Goal: Communication & Community: Answer question/provide support

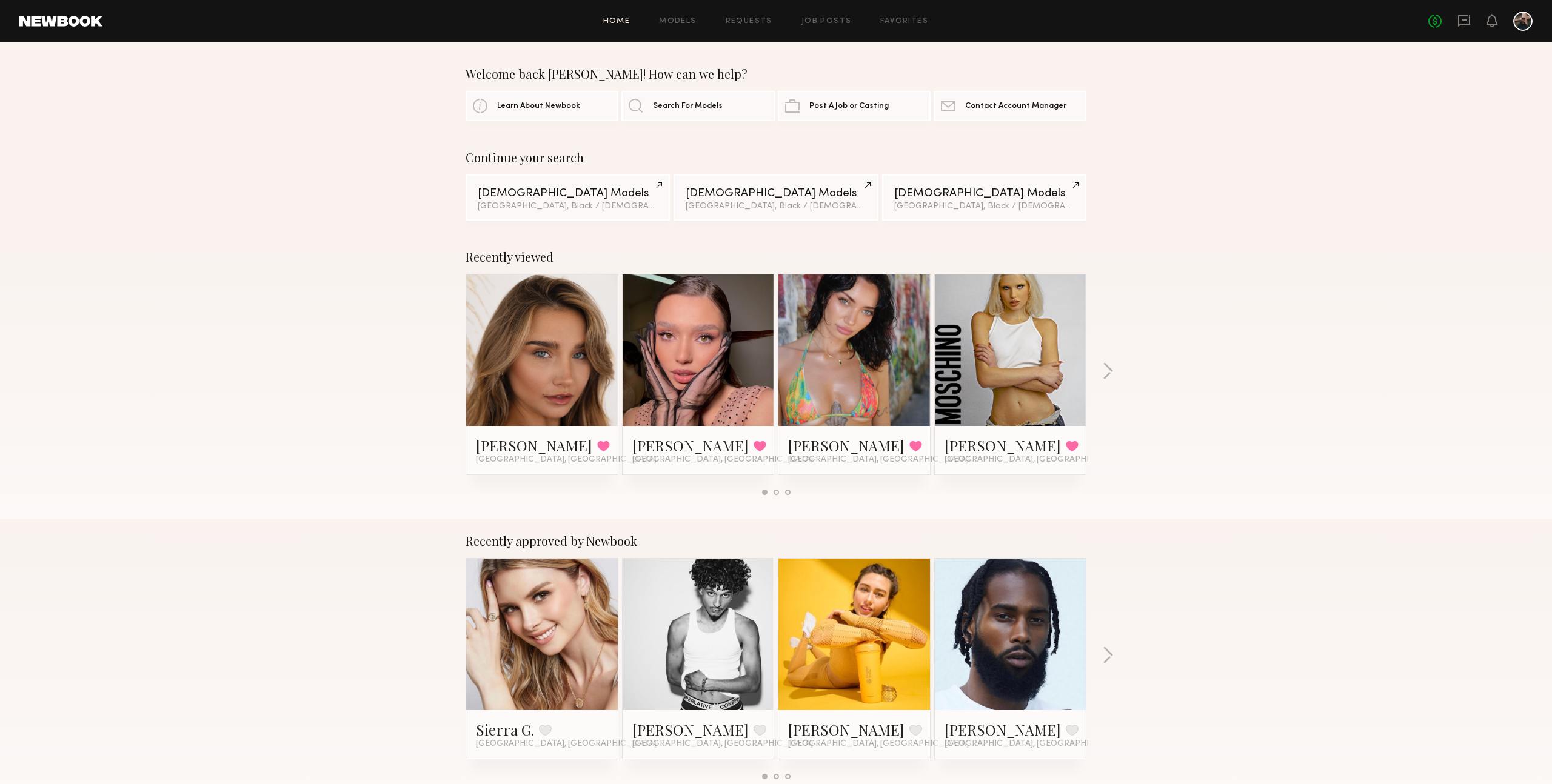
drag, startPoint x: 1420, startPoint y: 103, endPoint x: 1465, endPoint y: 88, distance: 47.4
click at [1424, 101] on div "Welcome back Sean! How can we help? Learn About Newbook Search For Models Post …" at bounding box center [776, 94] width 1552 height 55
click at [1466, 18] on icon at bounding box center [1463, 20] width 13 height 13
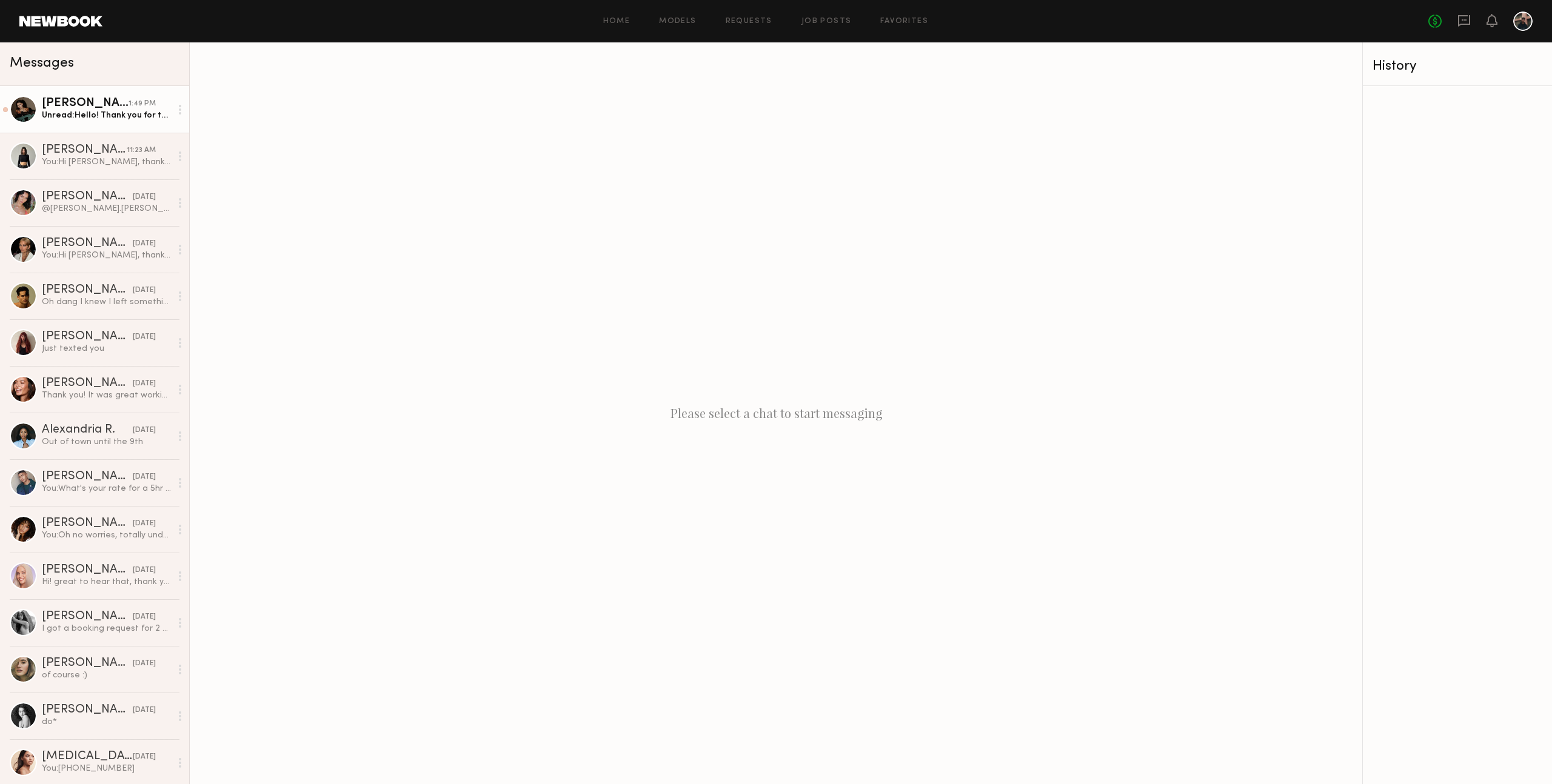
click at [85, 103] on div "[PERSON_NAME]" at bounding box center [85, 103] width 87 height 12
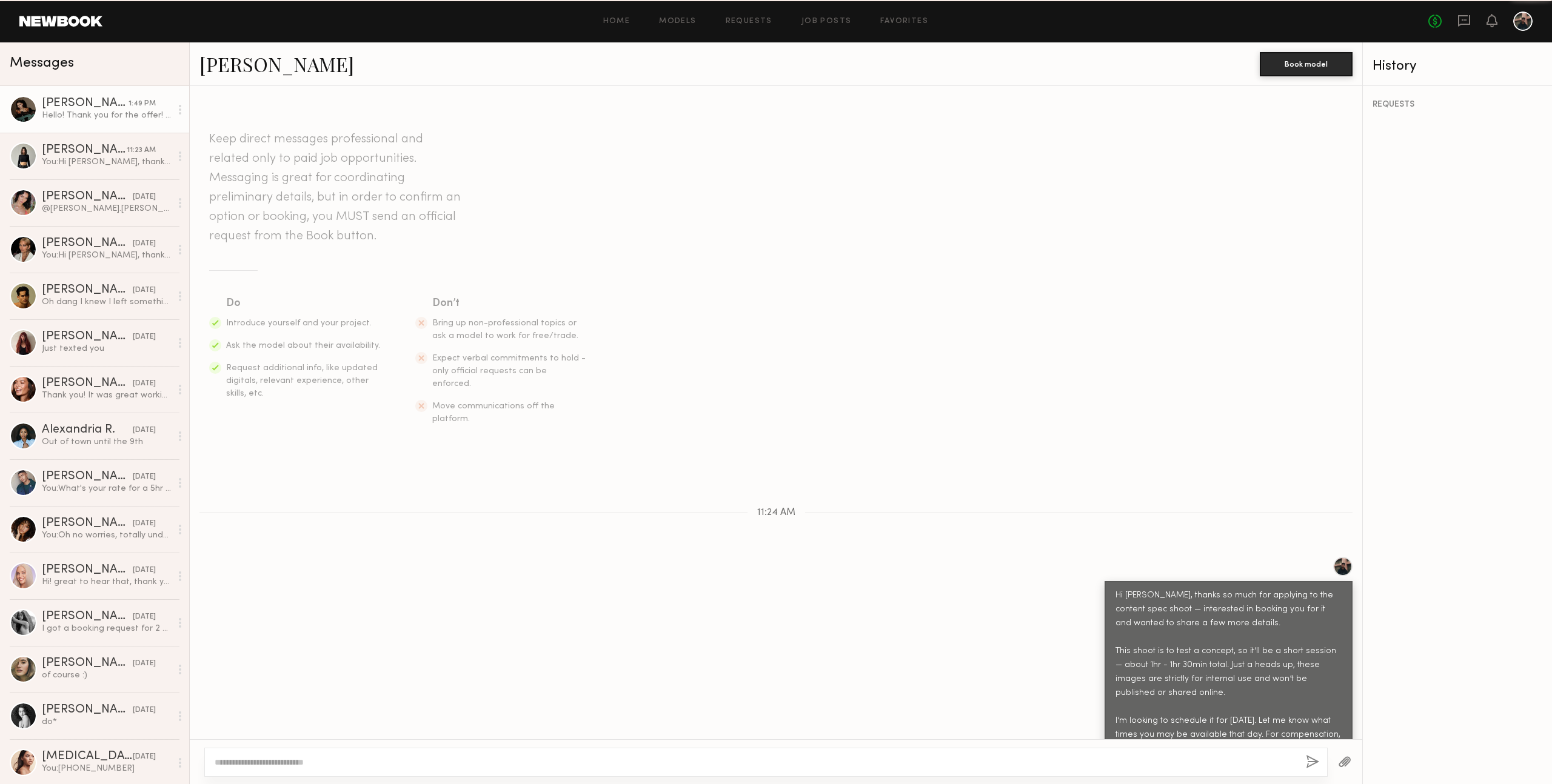
scroll to position [141, 0]
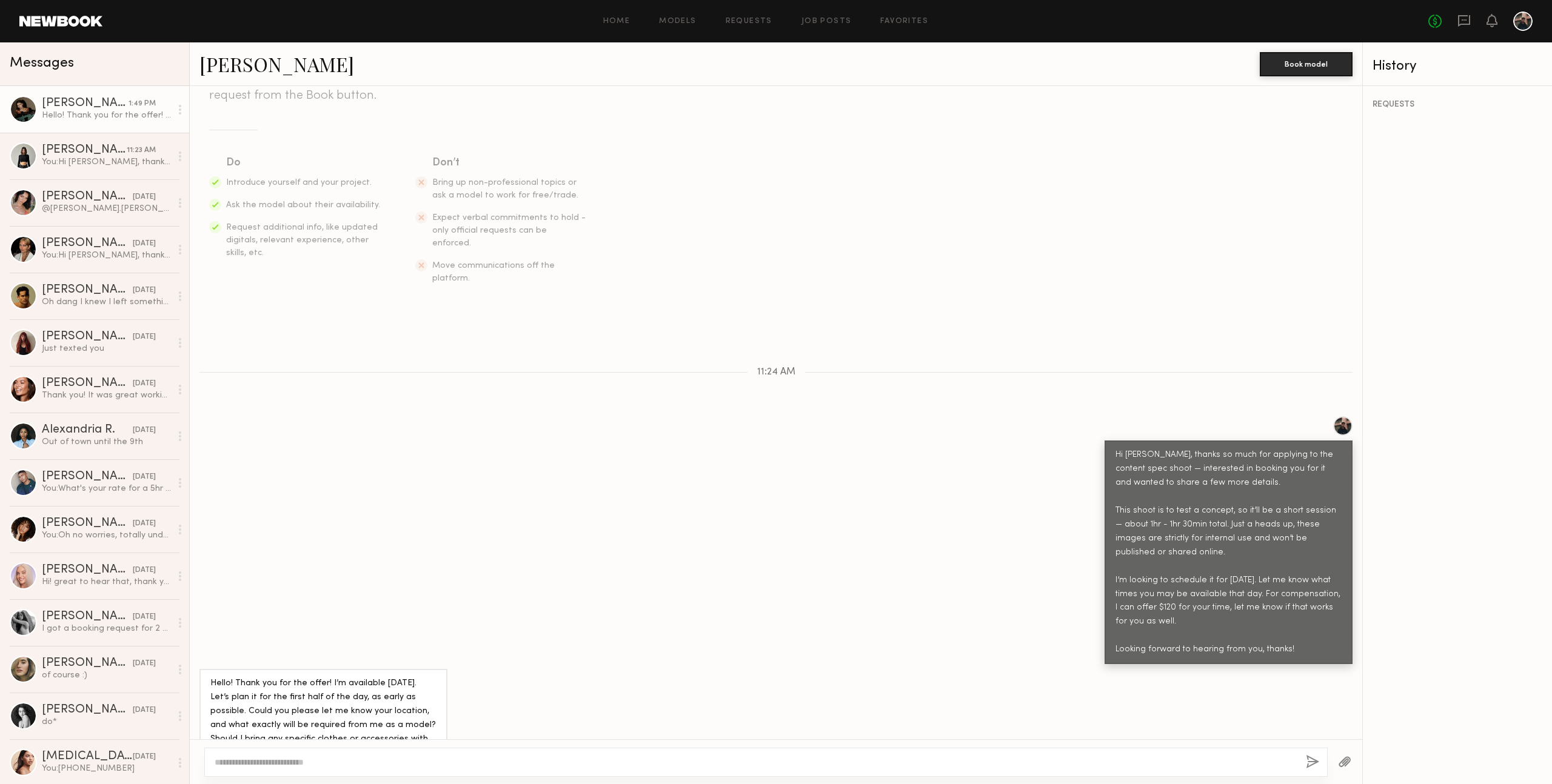
click at [31, 114] on div at bounding box center [23, 109] width 27 height 27
click at [21, 111] on div at bounding box center [23, 109] width 27 height 27
click at [25, 109] on div at bounding box center [23, 109] width 27 height 27
click at [372, 69] on div "[PERSON_NAME]" at bounding box center [729, 64] width 1060 height 26
click at [278, 62] on link "[PERSON_NAME]" at bounding box center [277, 64] width 155 height 26
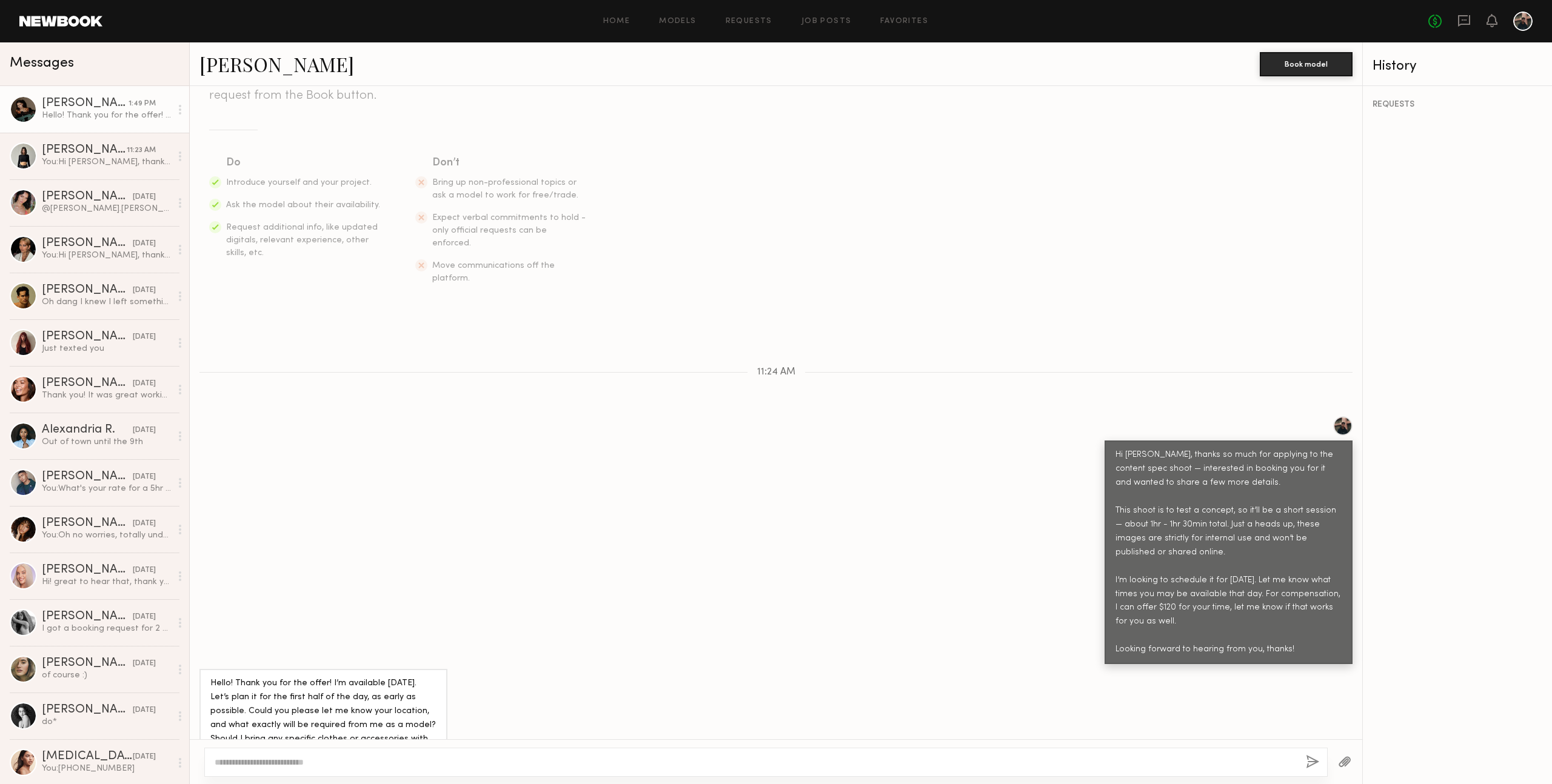
click at [518, 464] on div "Hi [PERSON_NAME], thanks so much for applying to the content spec shoot — inter…" at bounding box center [776, 540] width 1172 height 248
click at [408, 762] on textarea at bounding box center [755, 762] width 1081 height 12
type textarea "**********"
click at [538, 767] on textarea at bounding box center [755, 762] width 1081 height 12
click at [282, 765] on textarea at bounding box center [755, 762] width 1081 height 12
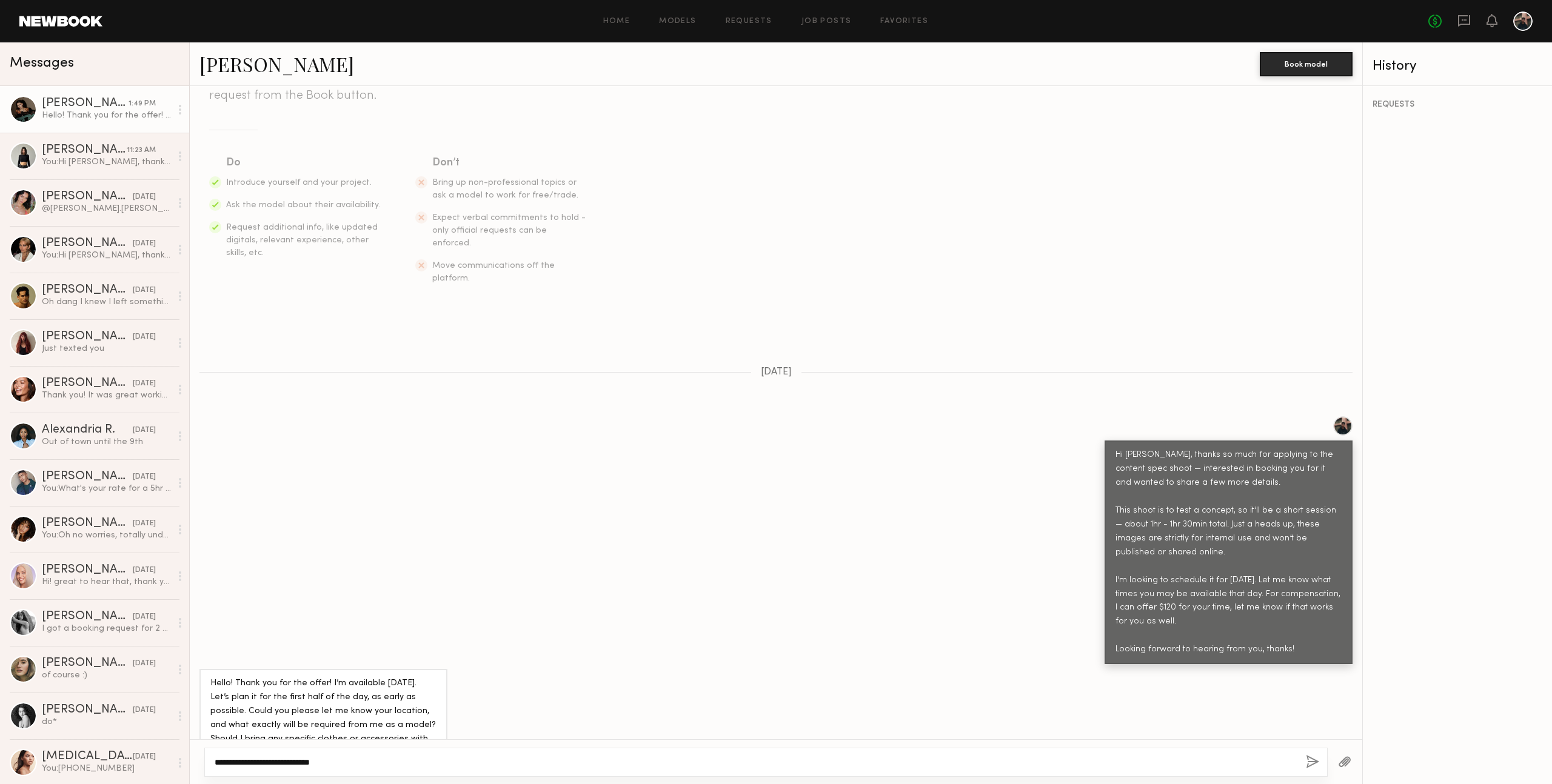
drag, startPoint x: 343, startPoint y: 767, endPoint x: 350, endPoint y: 765, distance: 7.3
click at [343, 766] on textarea "**********" at bounding box center [755, 762] width 1081 height 12
drag, startPoint x: 271, startPoint y: 763, endPoint x: 382, endPoint y: 767, distance: 111.1
click at [382, 767] on textarea "**********" at bounding box center [755, 762] width 1081 height 12
type textarea "**********"
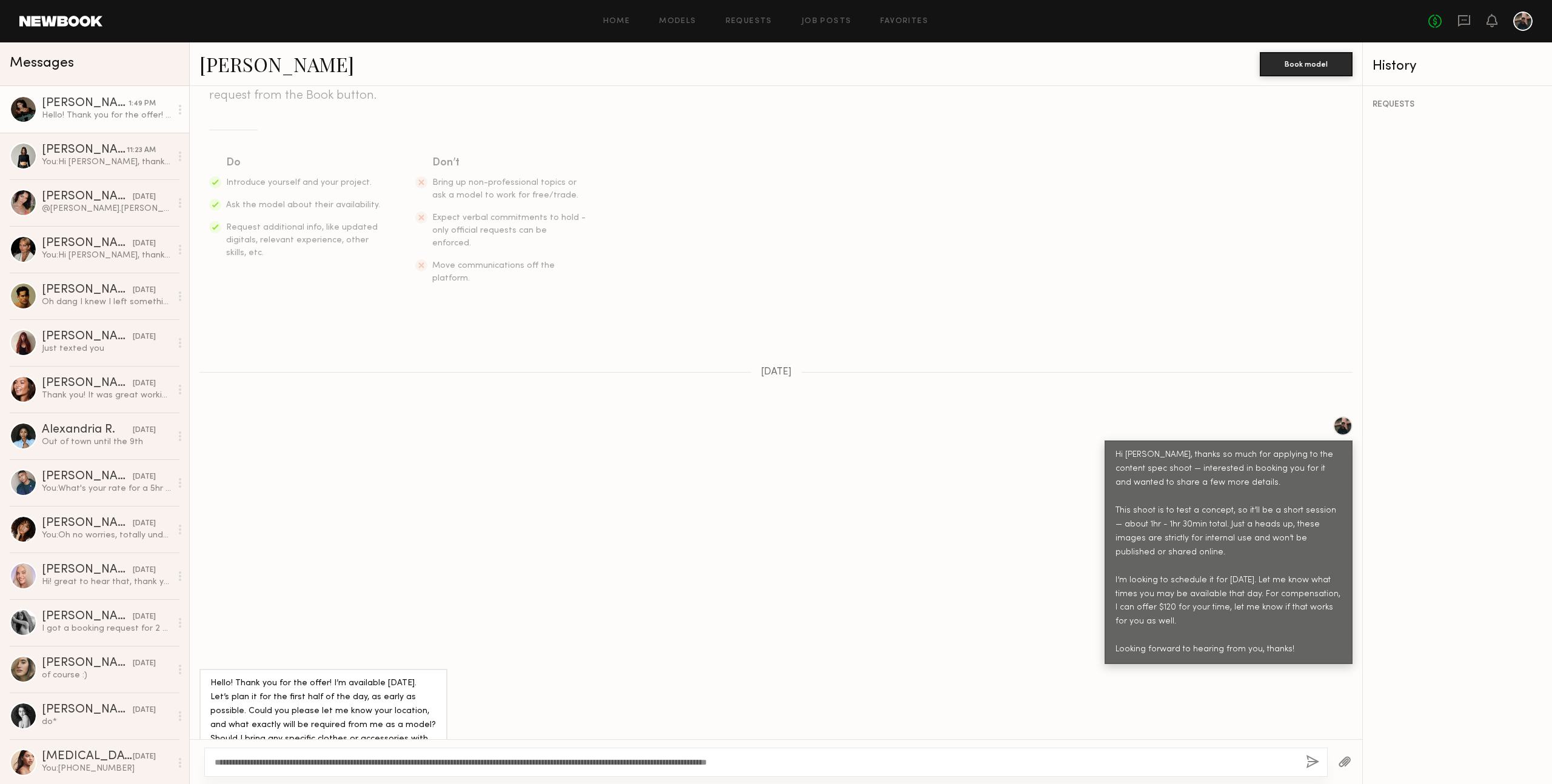
click at [1315, 760] on button "button" at bounding box center [1312, 762] width 13 height 15
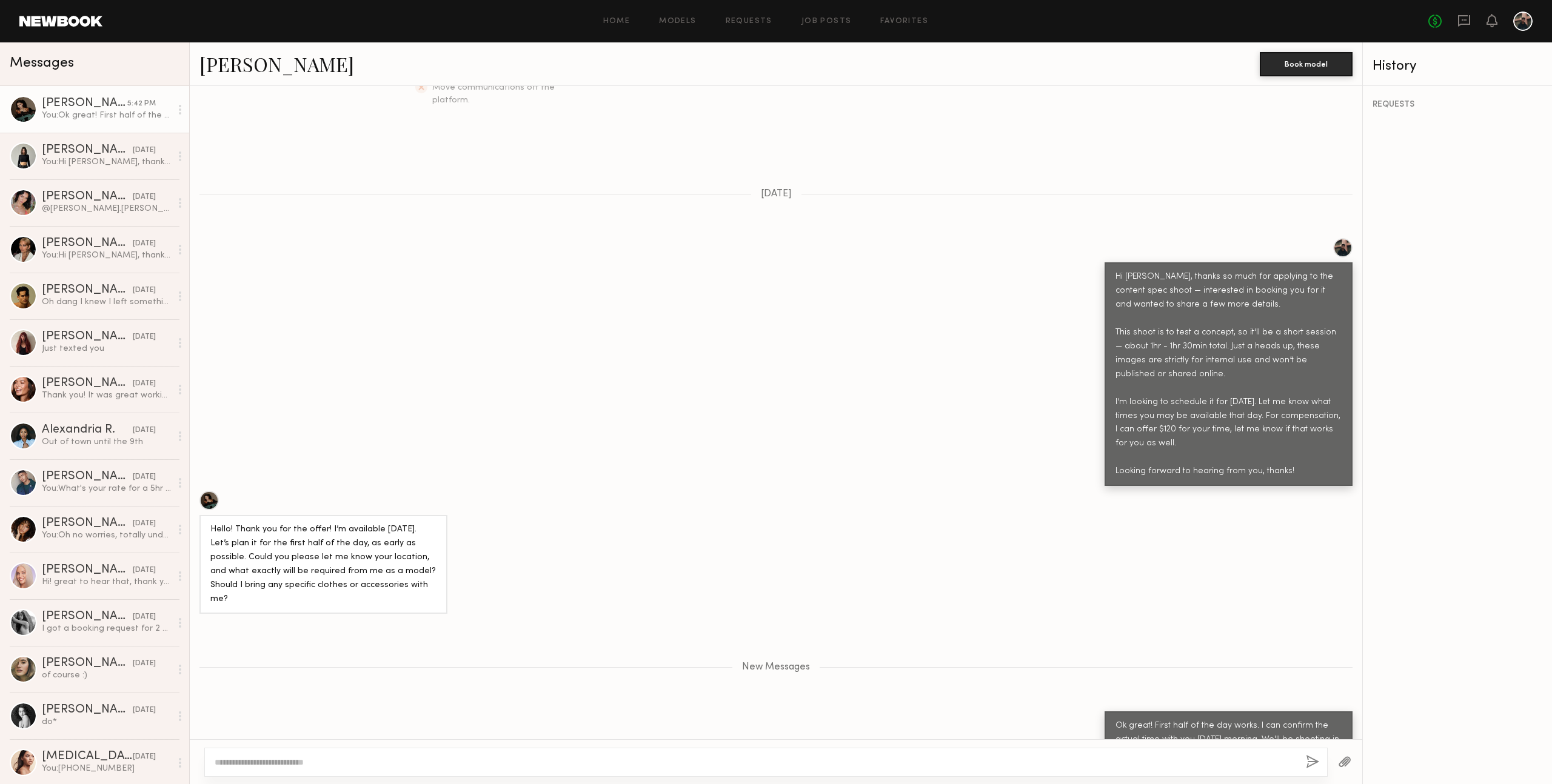
click at [419, 762] on textarea at bounding box center [755, 762] width 1081 height 12
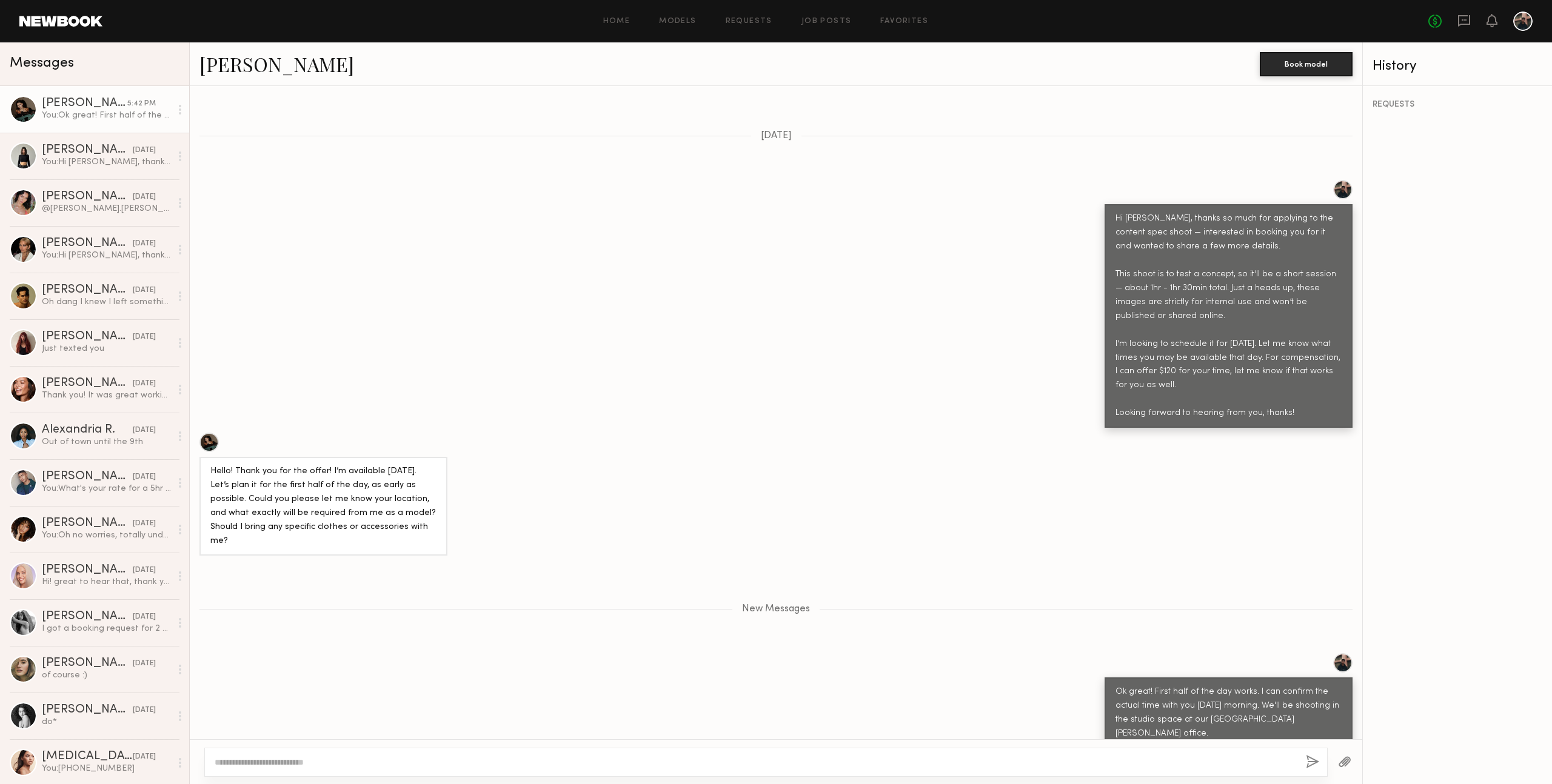
click at [331, 763] on textarea at bounding box center [755, 762] width 1081 height 12
click at [1042, 768] on div "**********" at bounding box center [766, 762] width 1123 height 29
click at [1189, 763] on textarea "**********" at bounding box center [755, 762] width 1081 height 12
click at [1120, 760] on textarea "**********" at bounding box center [755, 762] width 1081 height 12
type textarea "**********"
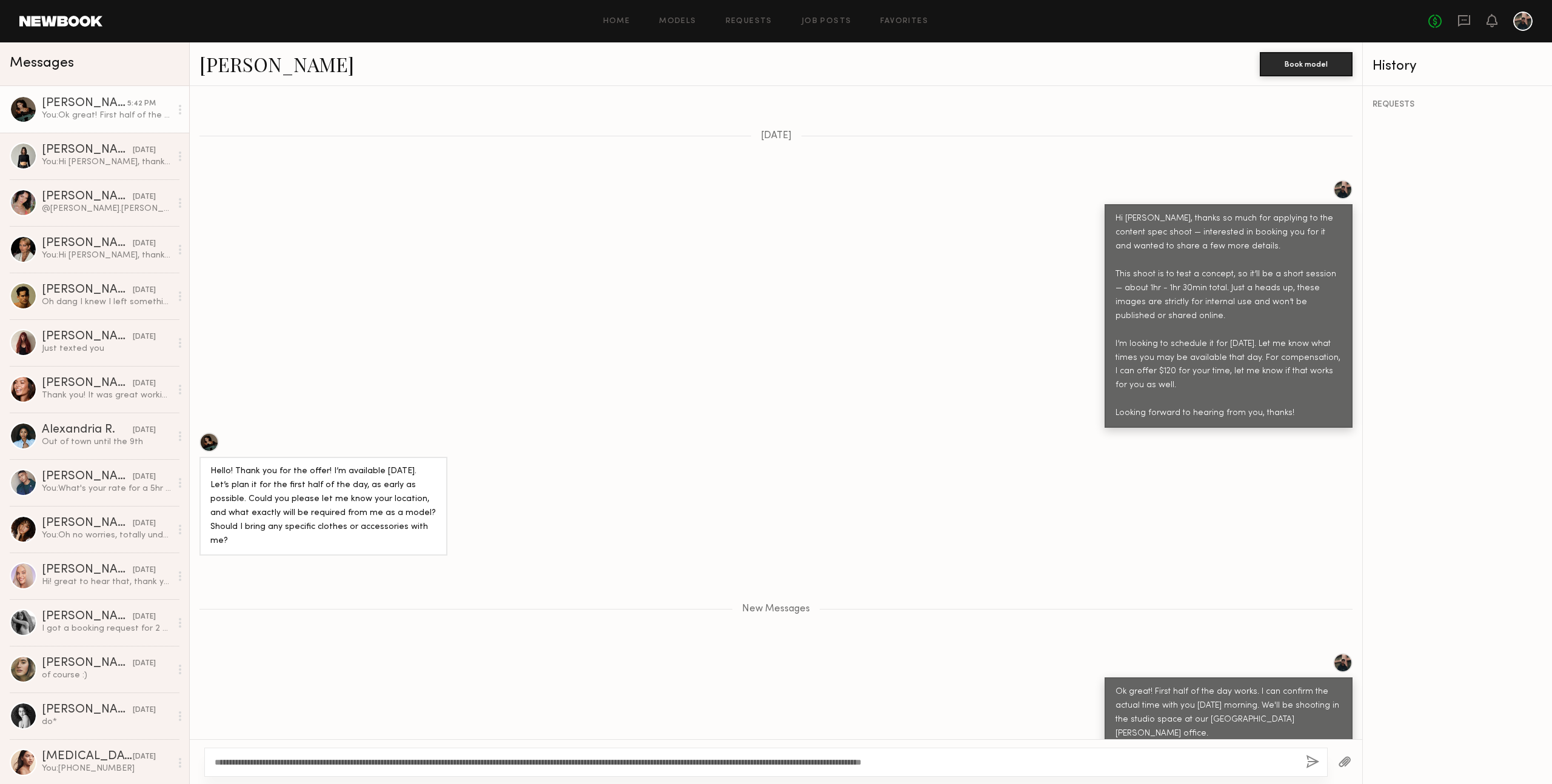
click at [1311, 761] on button "button" at bounding box center [1312, 762] width 13 height 15
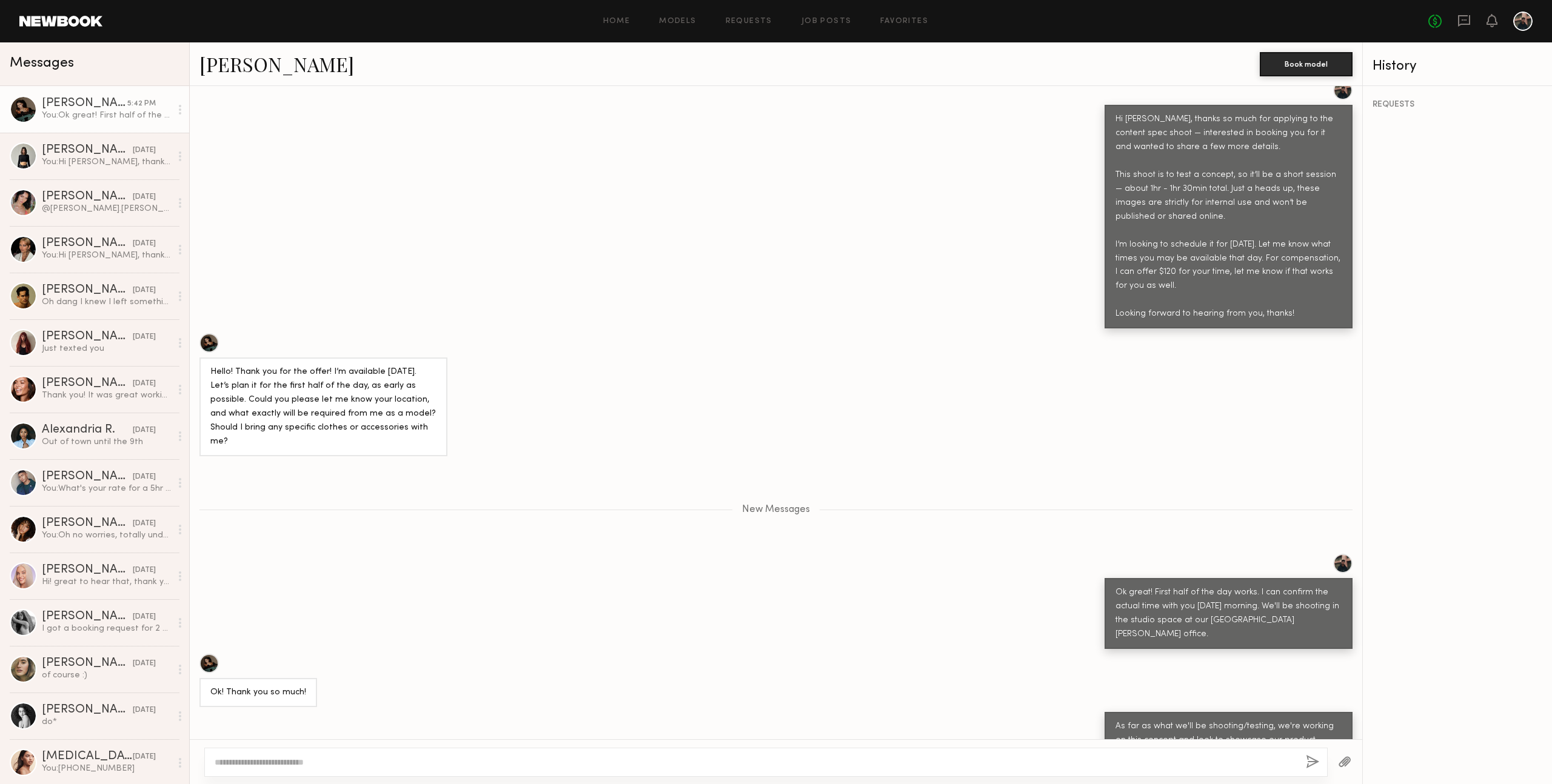
click at [1347, 762] on button "button" at bounding box center [1344, 762] width 13 height 15
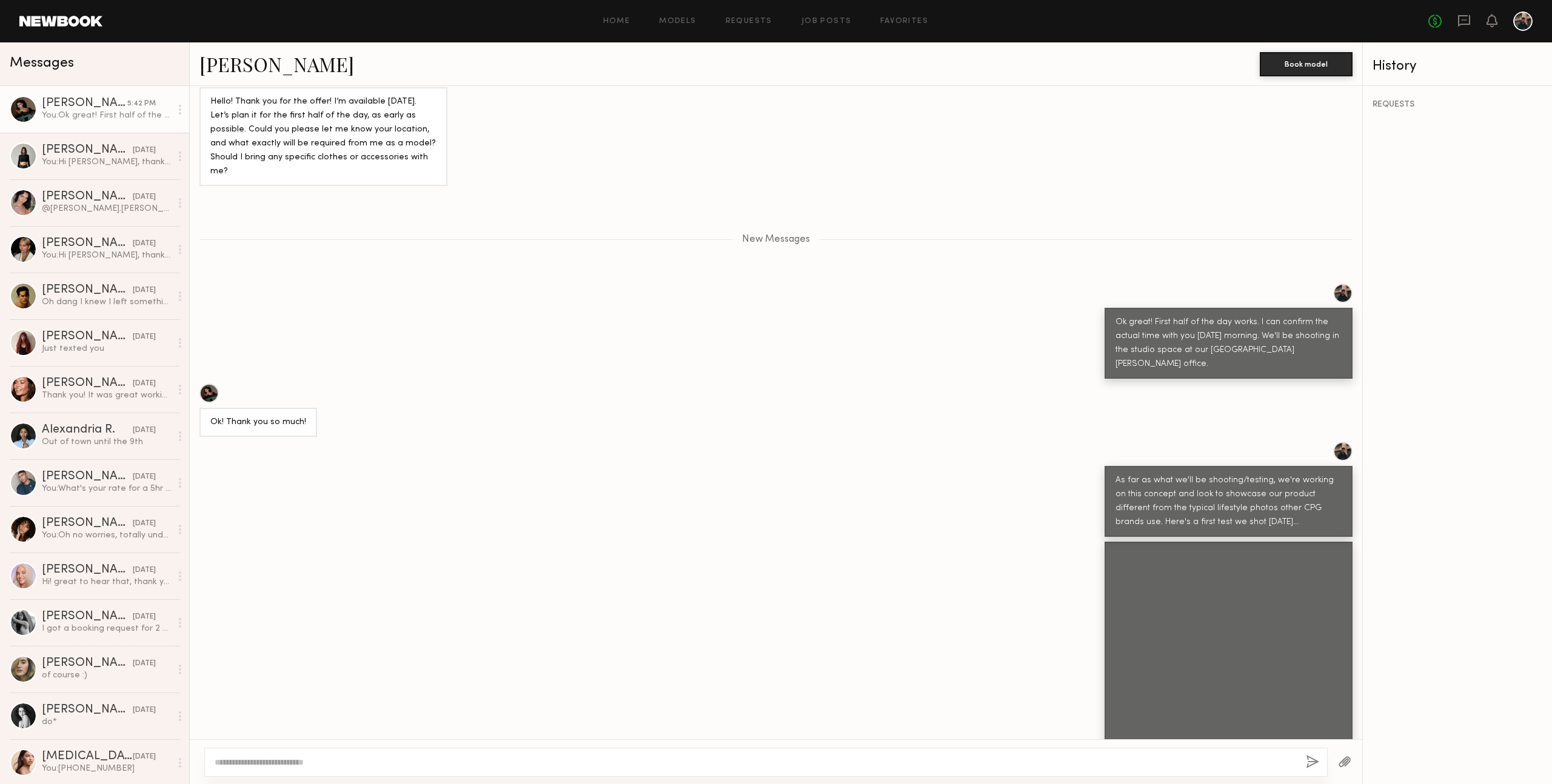
click at [522, 759] on textarea at bounding box center [755, 762] width 1081 height 12
type textarea "*"
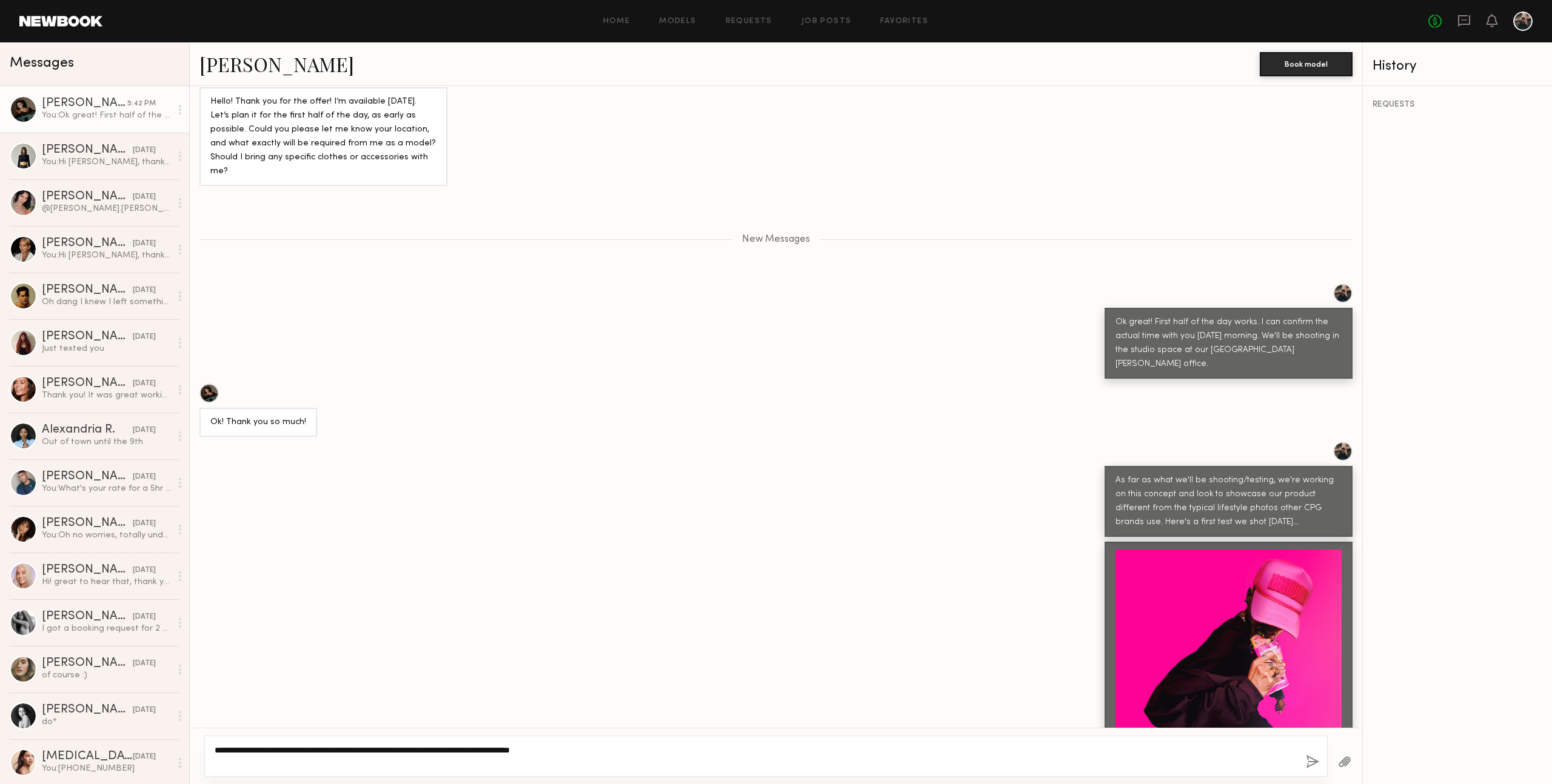
type textarea "**********"
click at [1314, 764] on button "button" at bounding box center [1312, 762] width 13 height 15
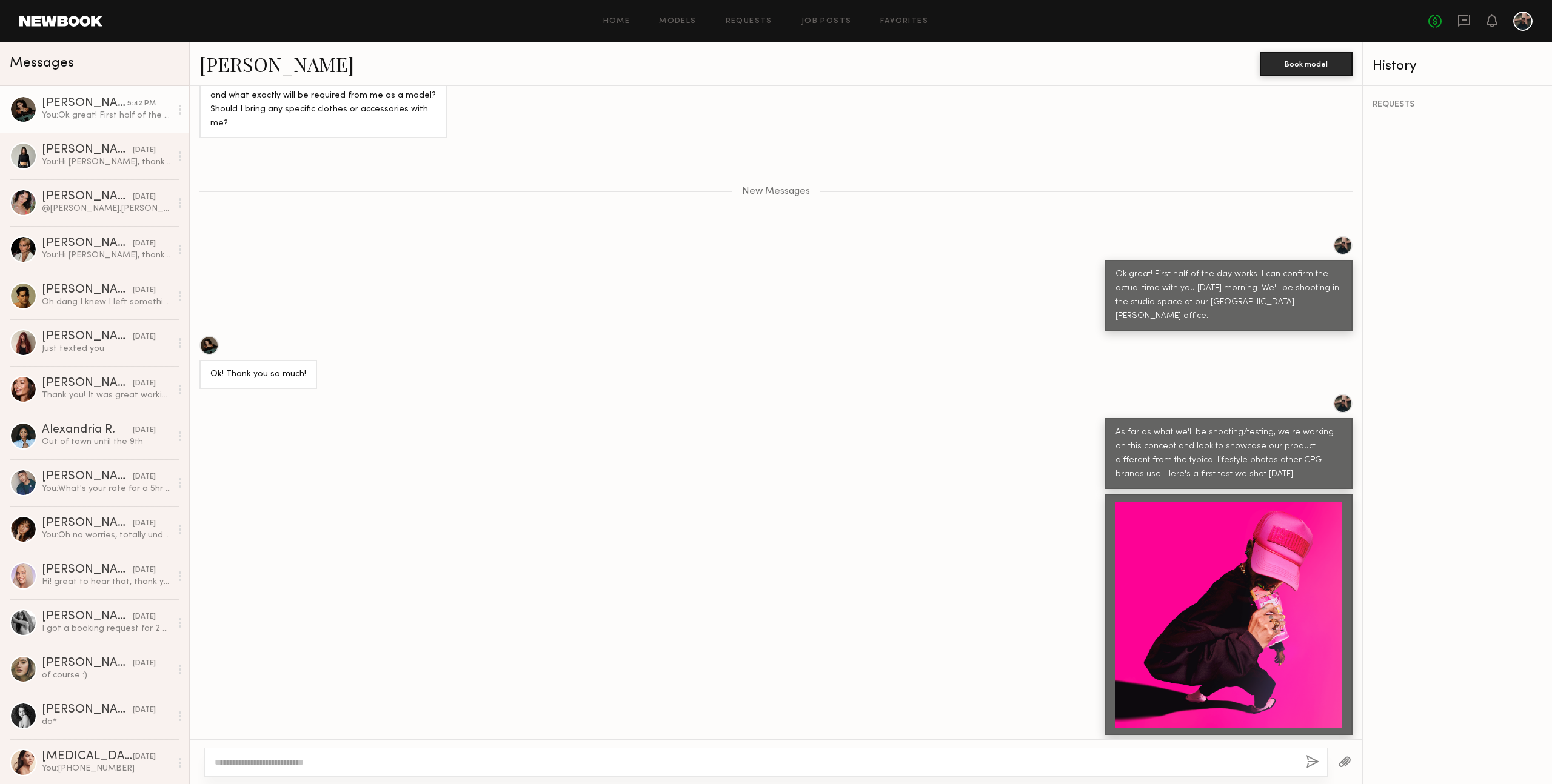
click at [1344, 759] on button "button" at bounding box center [1344, 762] width 13 height 15
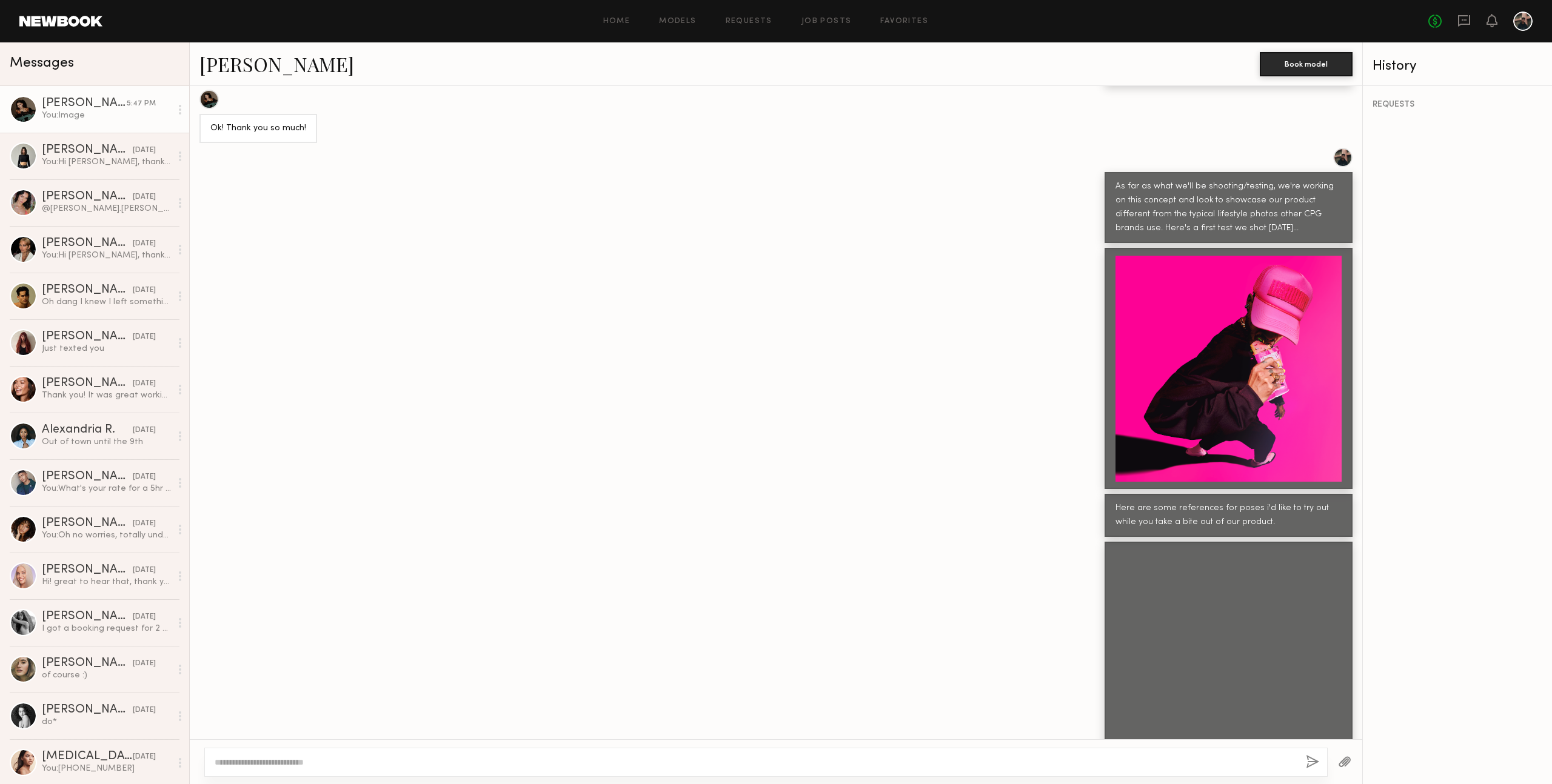
click at [423, 764] on textarea at bounding box center [755, 762] width 1081 height 12
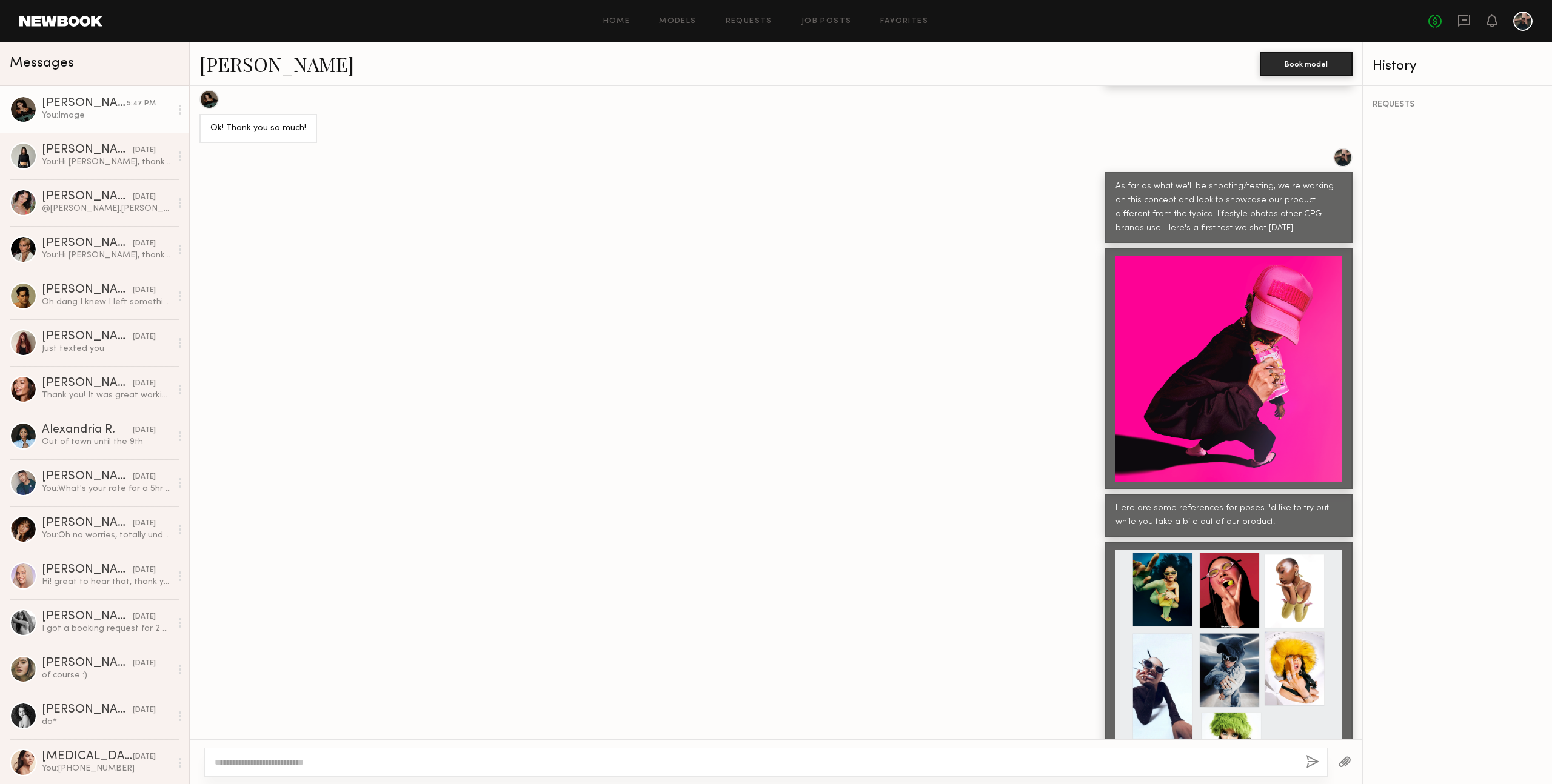
click at [405, 759] on textarea at bounding box center [755, 762] width 1081 height 12
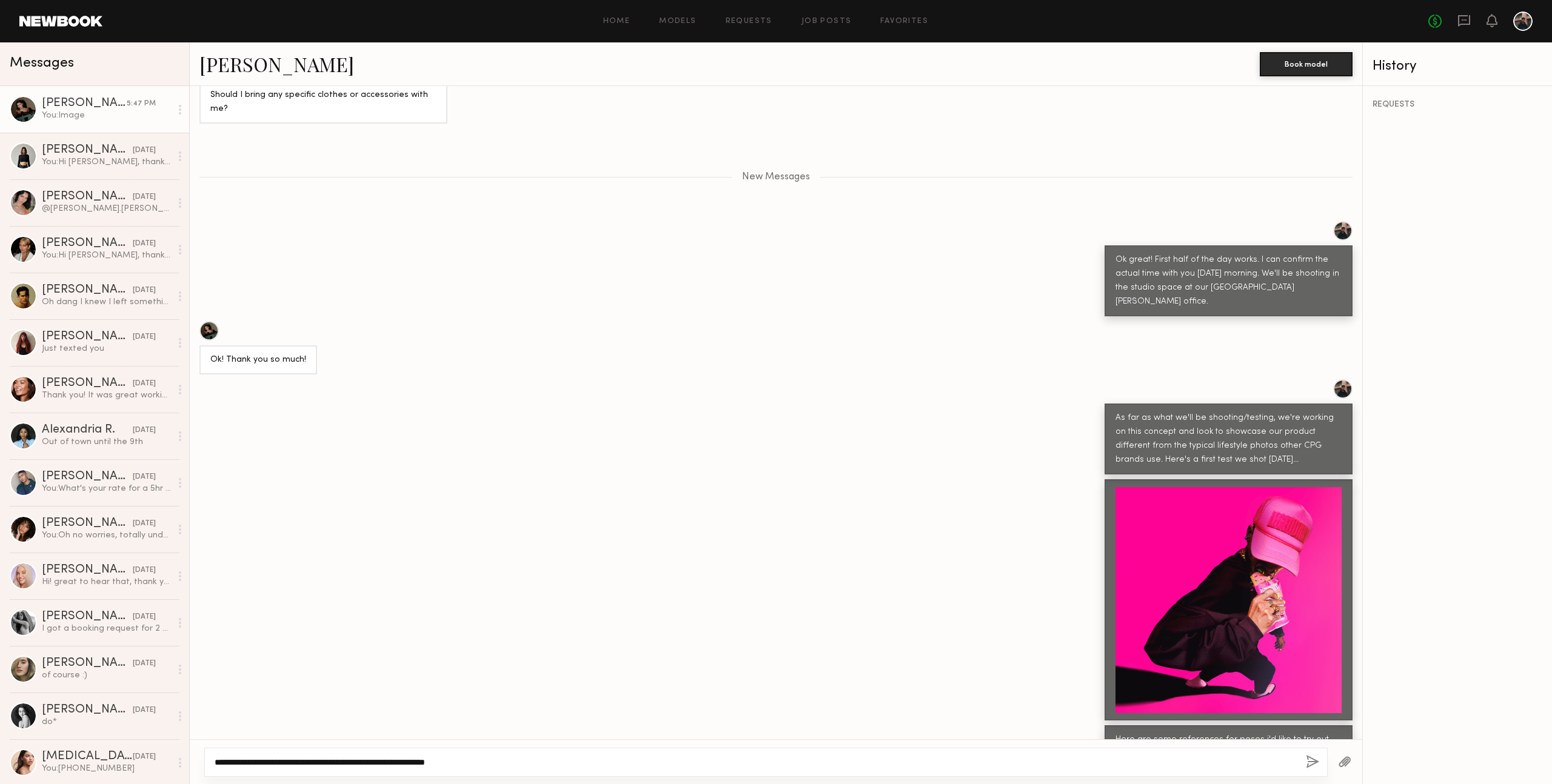
scroll to position [657, 0]
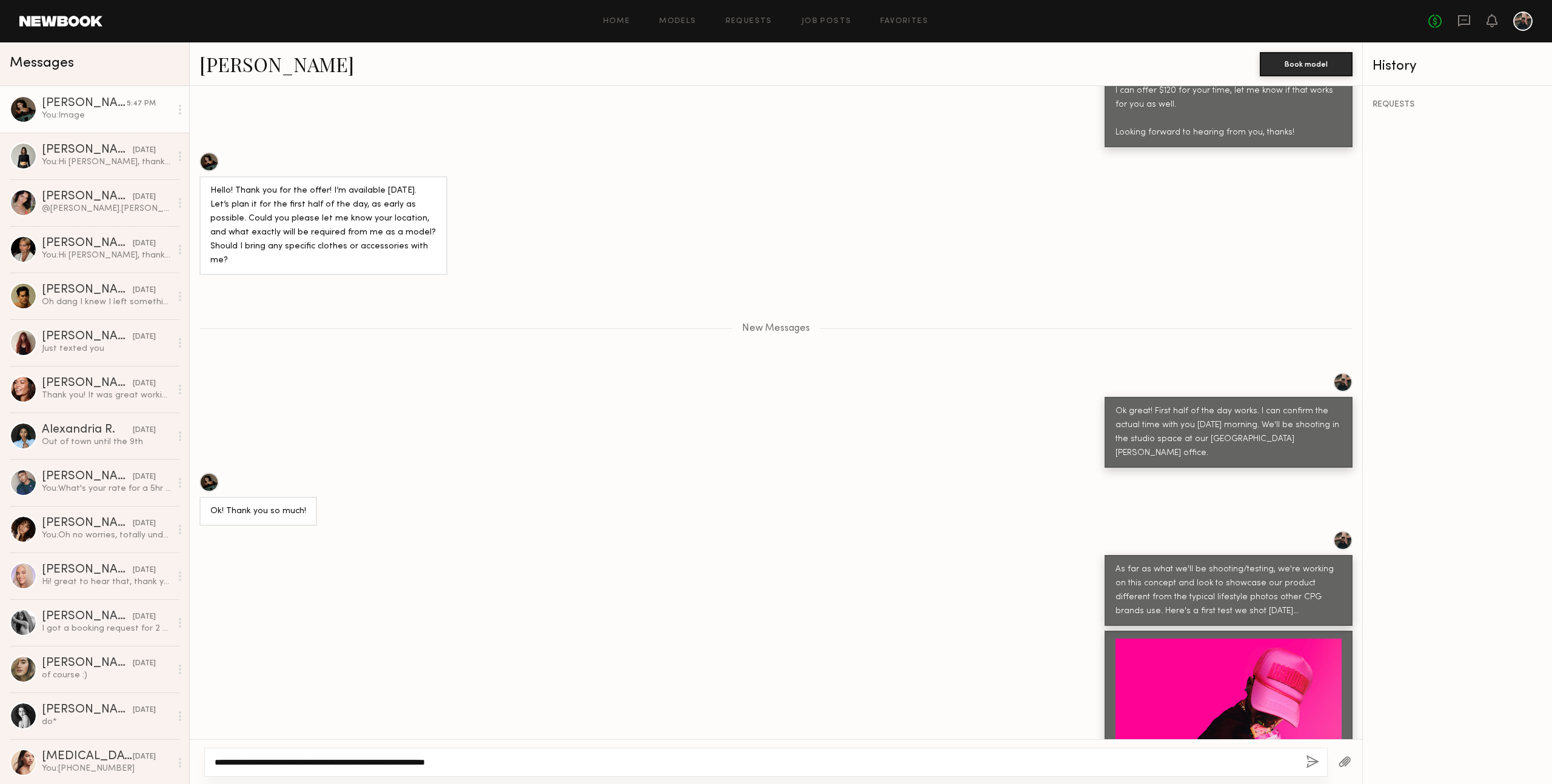
drag, startPoint x: 472, startPoint y: 762, endPoint x: 480, endPoint y: 760, distance: 8.2
click at [475, 760] on textarea "**********" at bounding box center [755, 762] width 1081 height 12
type textarea "**********"
click at [1316, 760] on button "button" at bounding box center [1312, 762] width 13 height 15
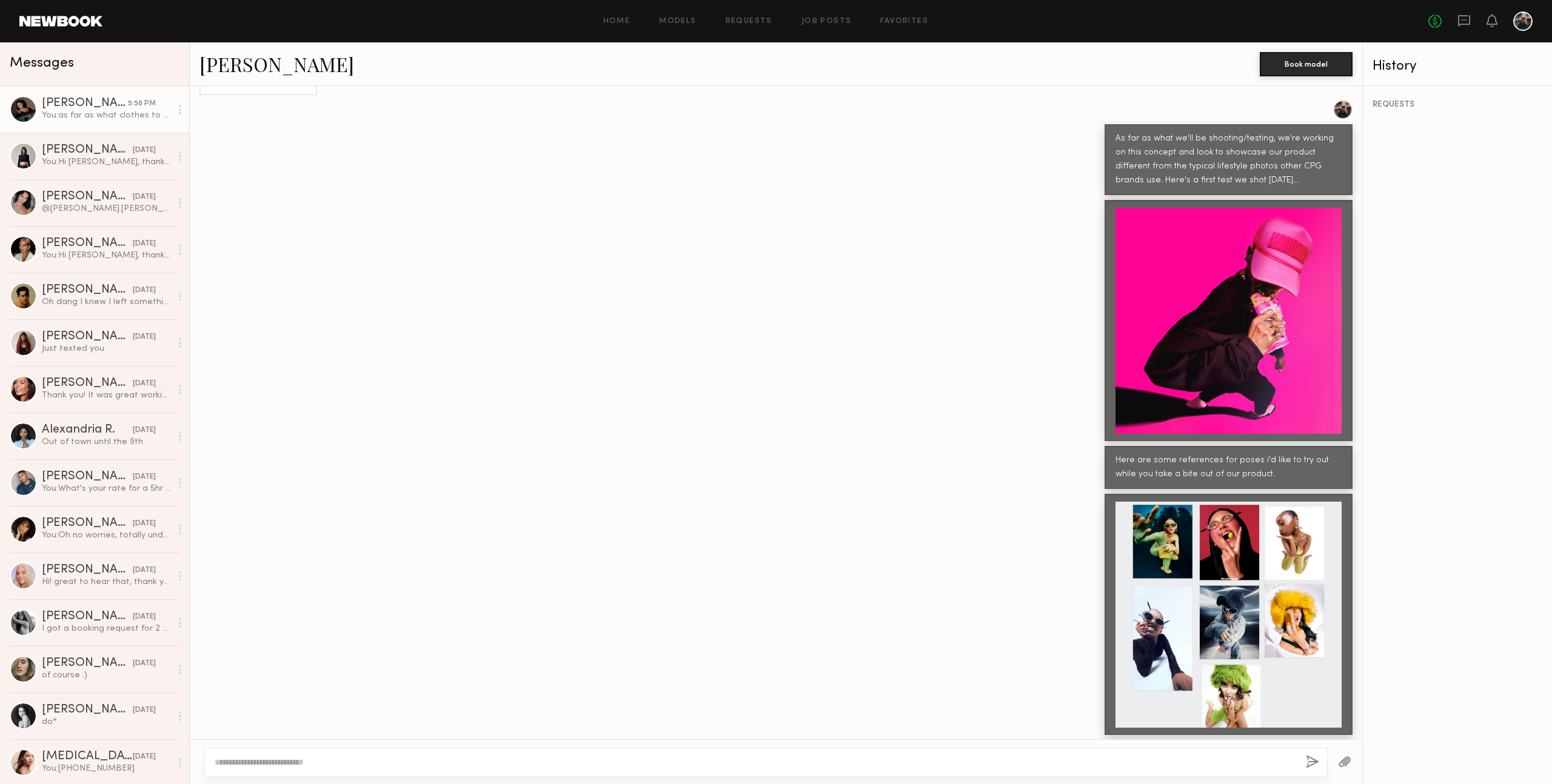
click at [1342, 761] on button "button" at bounding box center [1344, 762] width 13 height 15
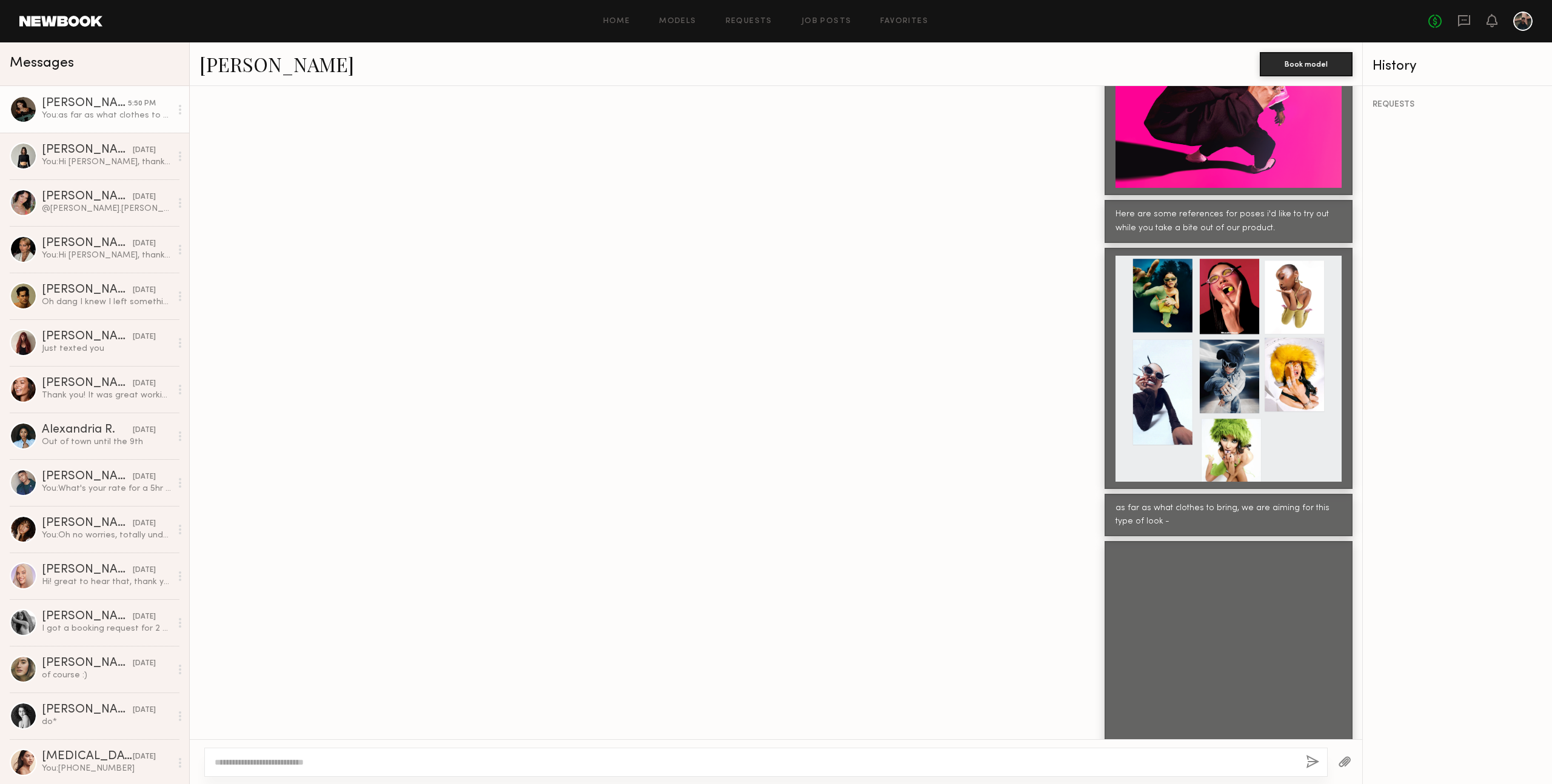
click at [1343, 759] on button "button" at bounding box center [1344, 762] width 13 height 15
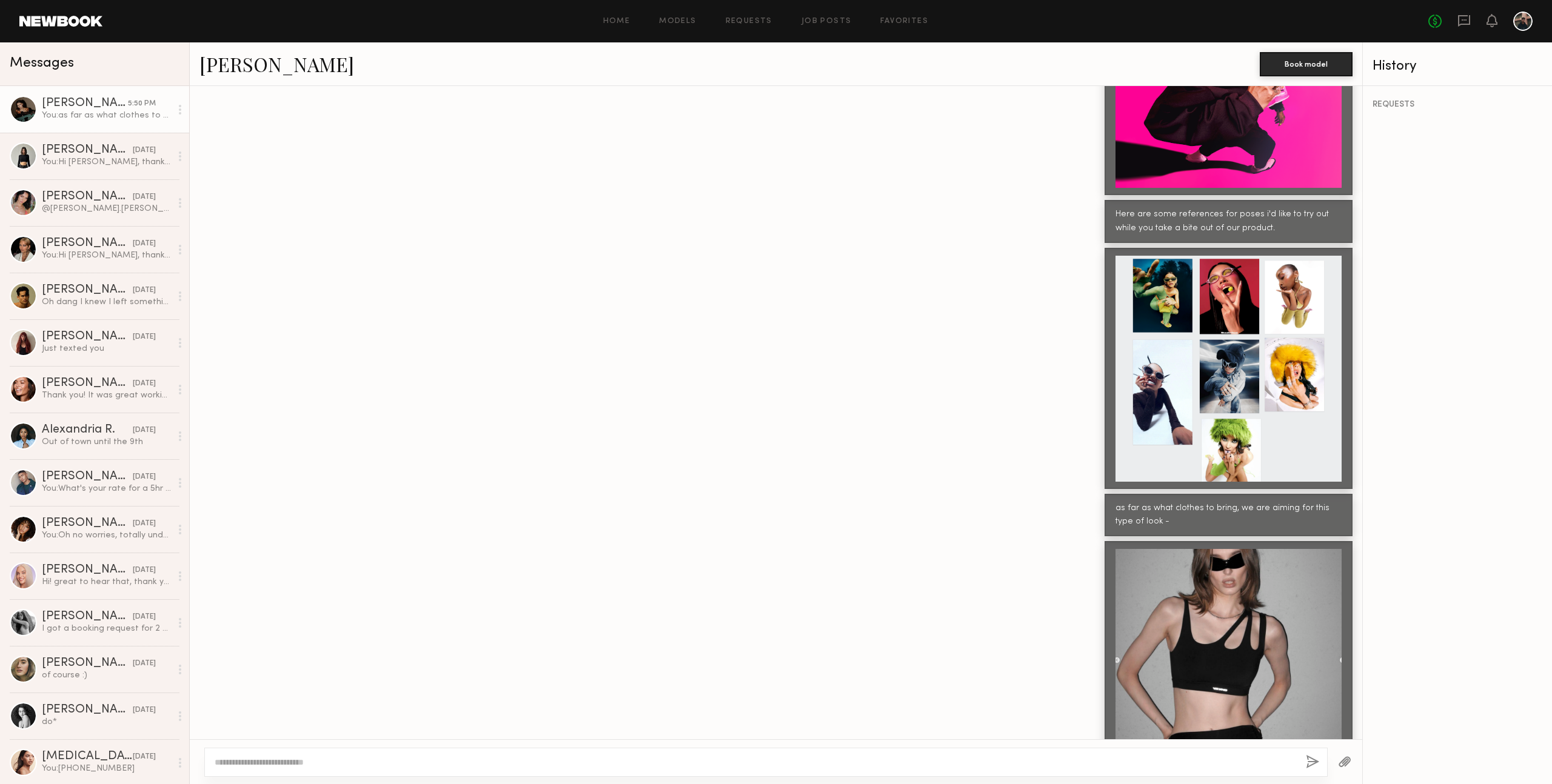
scroll to position [1580, 0]
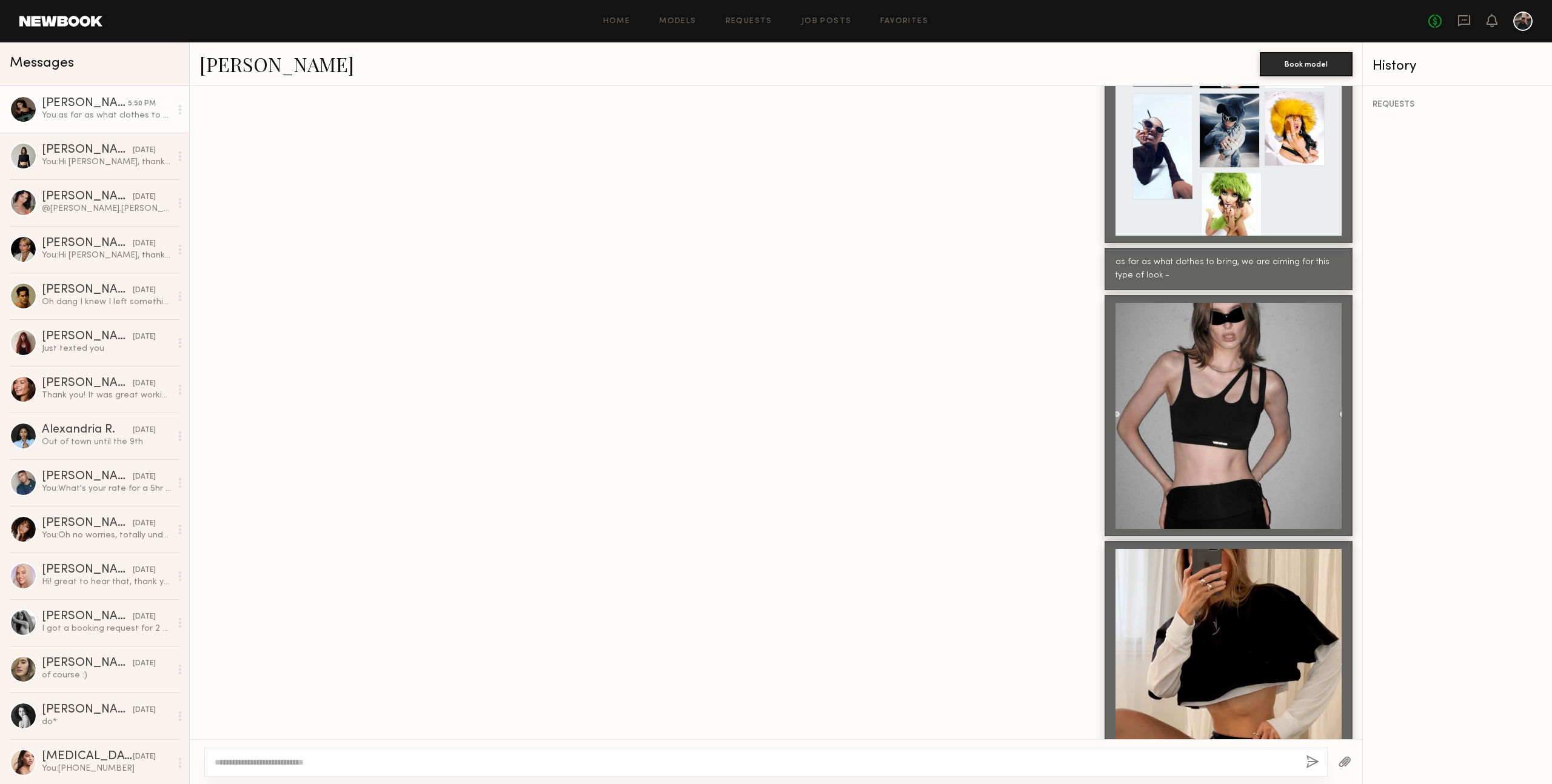
click at [1346, 761] on button "button" at bounding box center [1344, 762] width 13 height 15
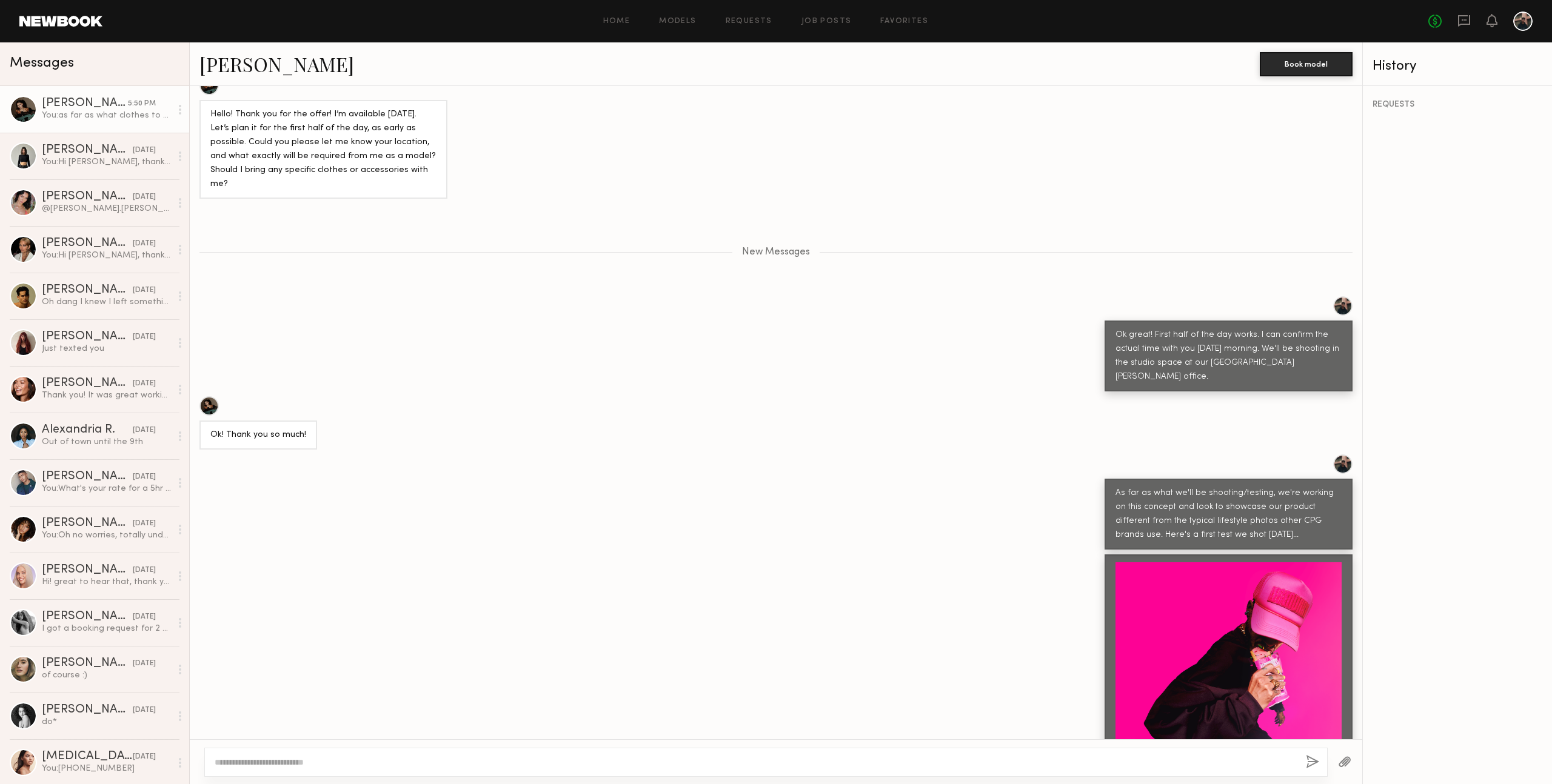
scroll to position [543, 0]
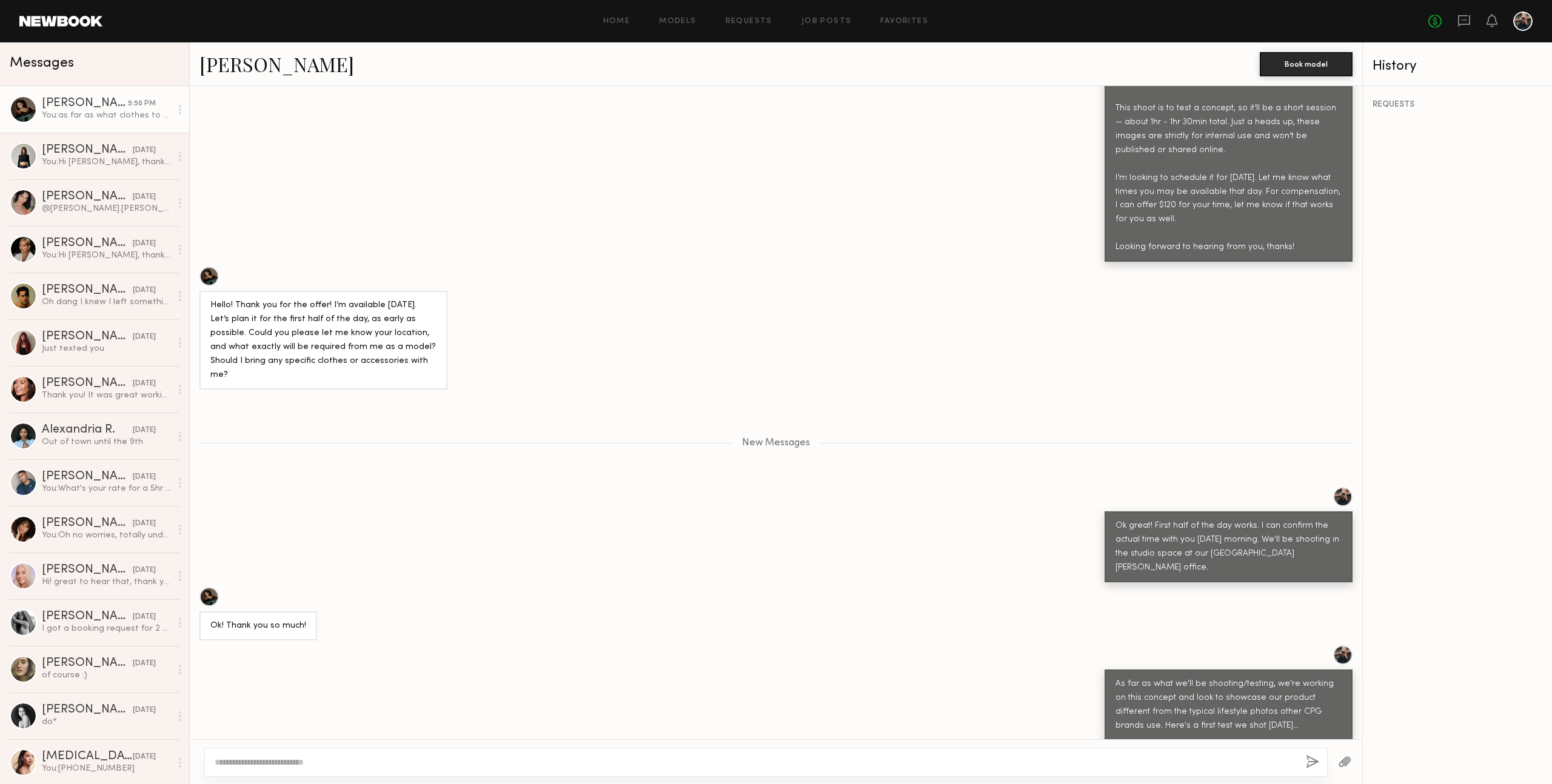
click at [833, 587] on div "Ok! Thank you so much!" at bounding box center [776, 614] width 1172 height 53
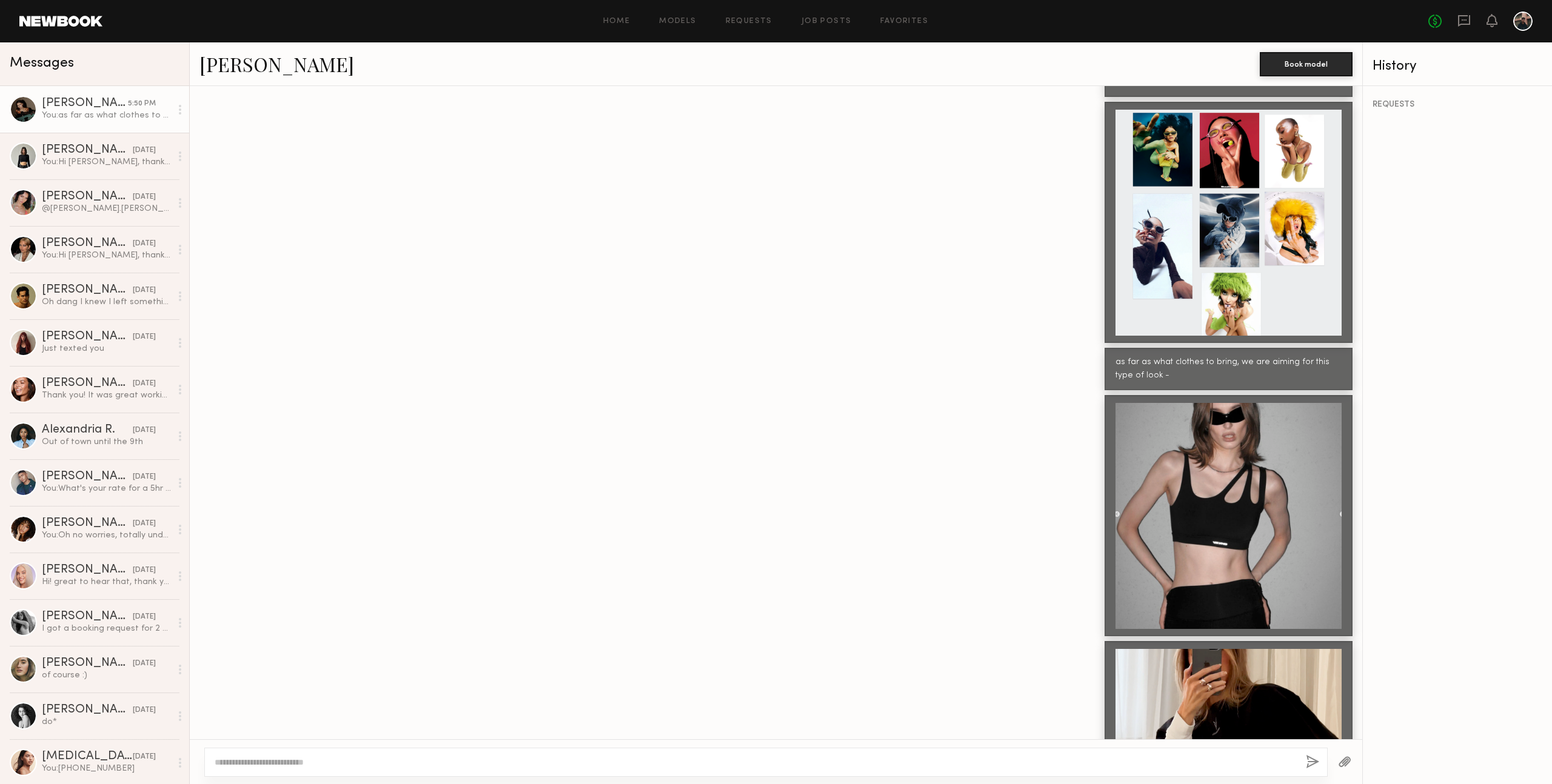
scroll to position [972, 0]
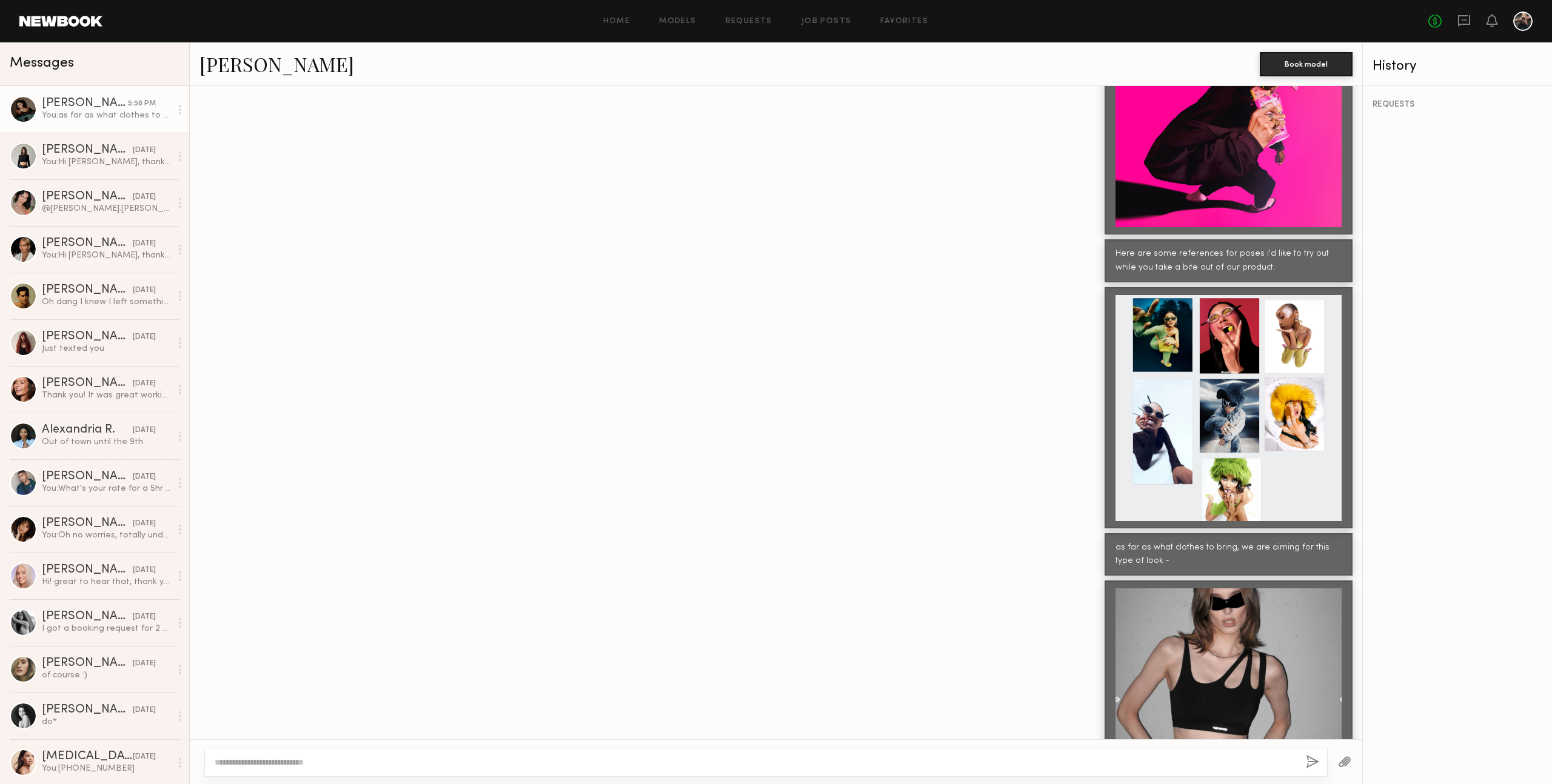
click at [840, 580] on div at bounding box center [776, 701] width 1172 height 241
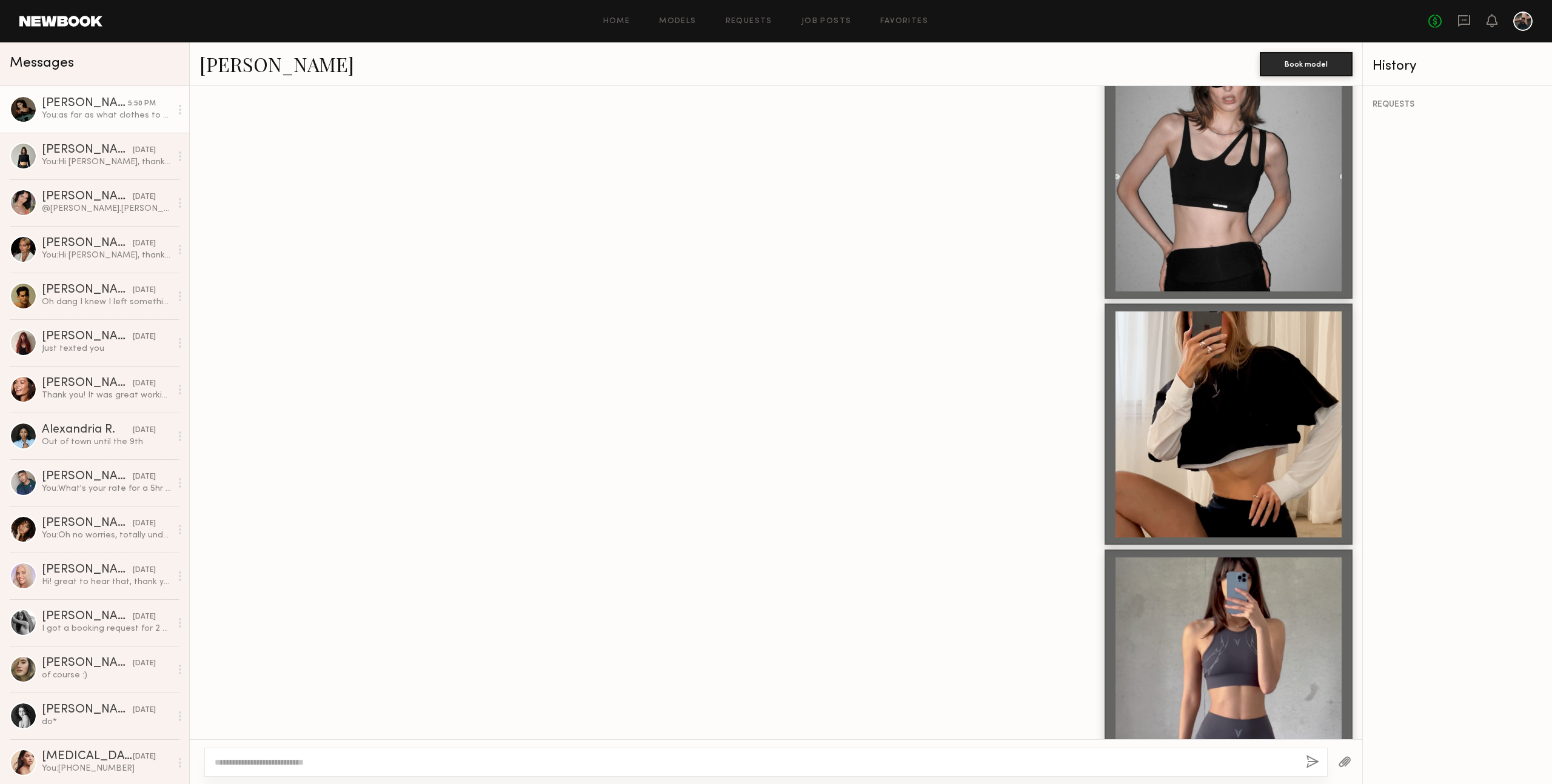
scroll to position [1827, 0]
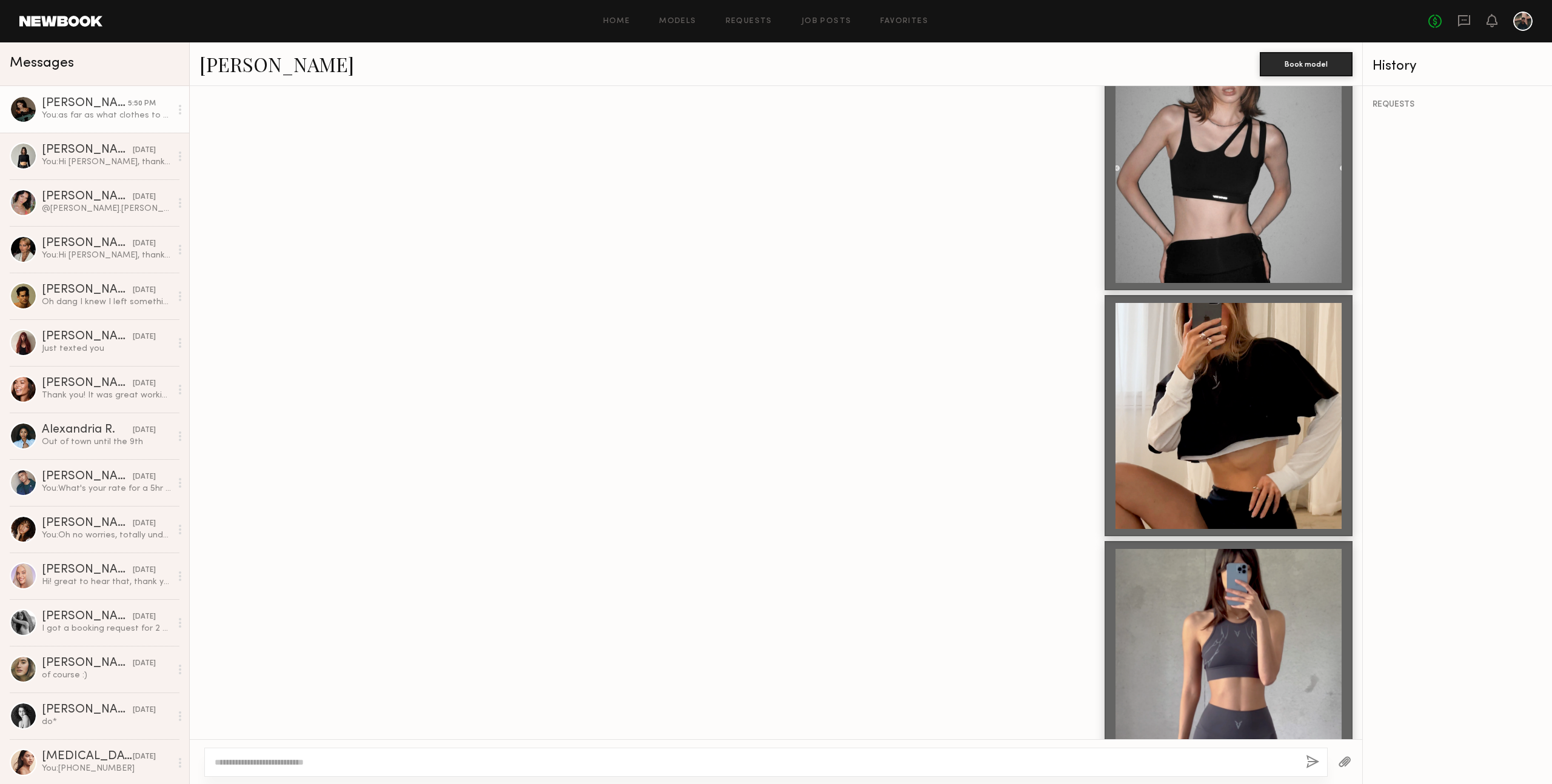
click at [653, 541] on div at bounding box center [776, 662] width 1172 height 241
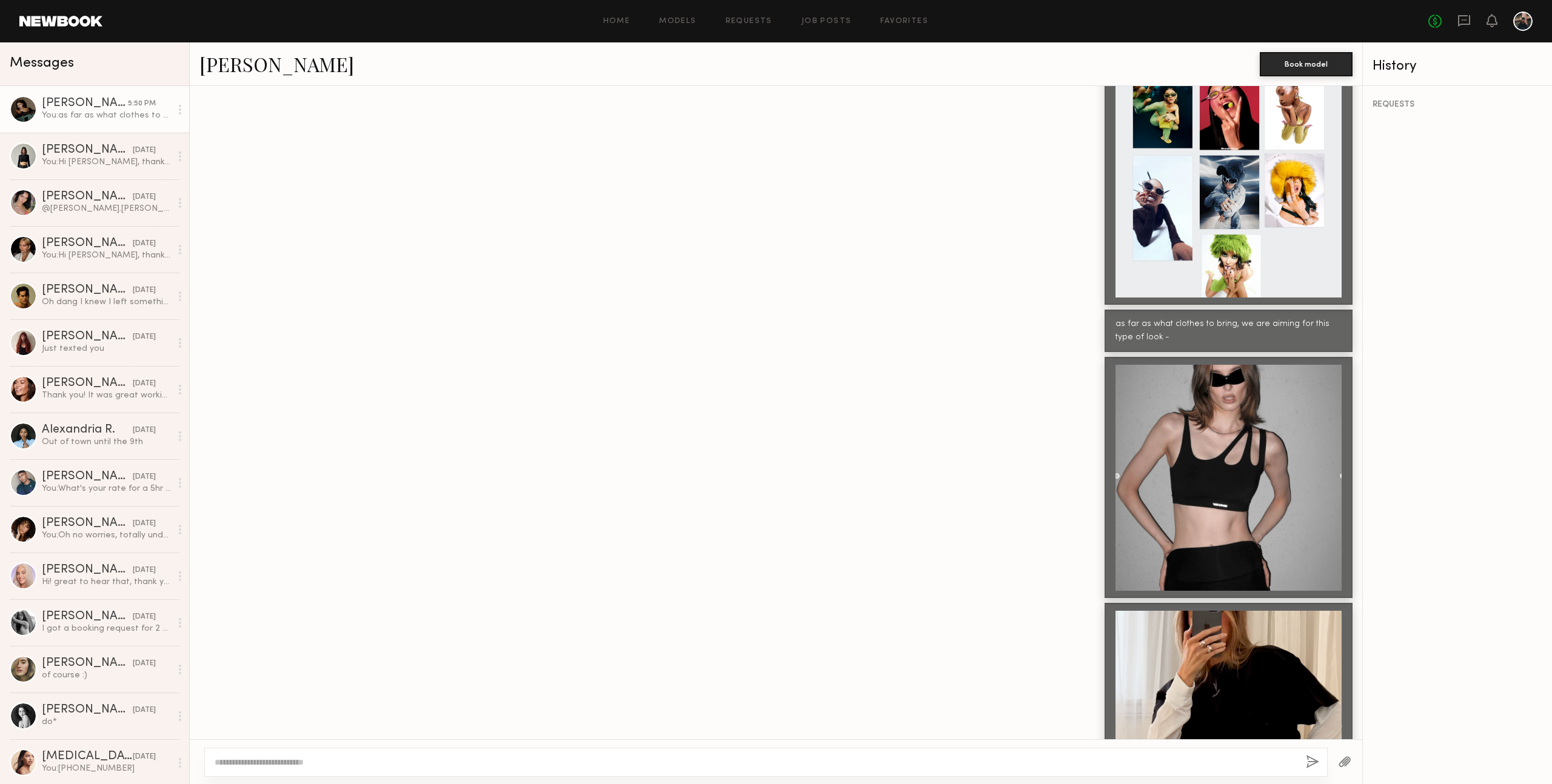
click at [653, 505] on div at bounding box center [776, 477] width 1172 height 241
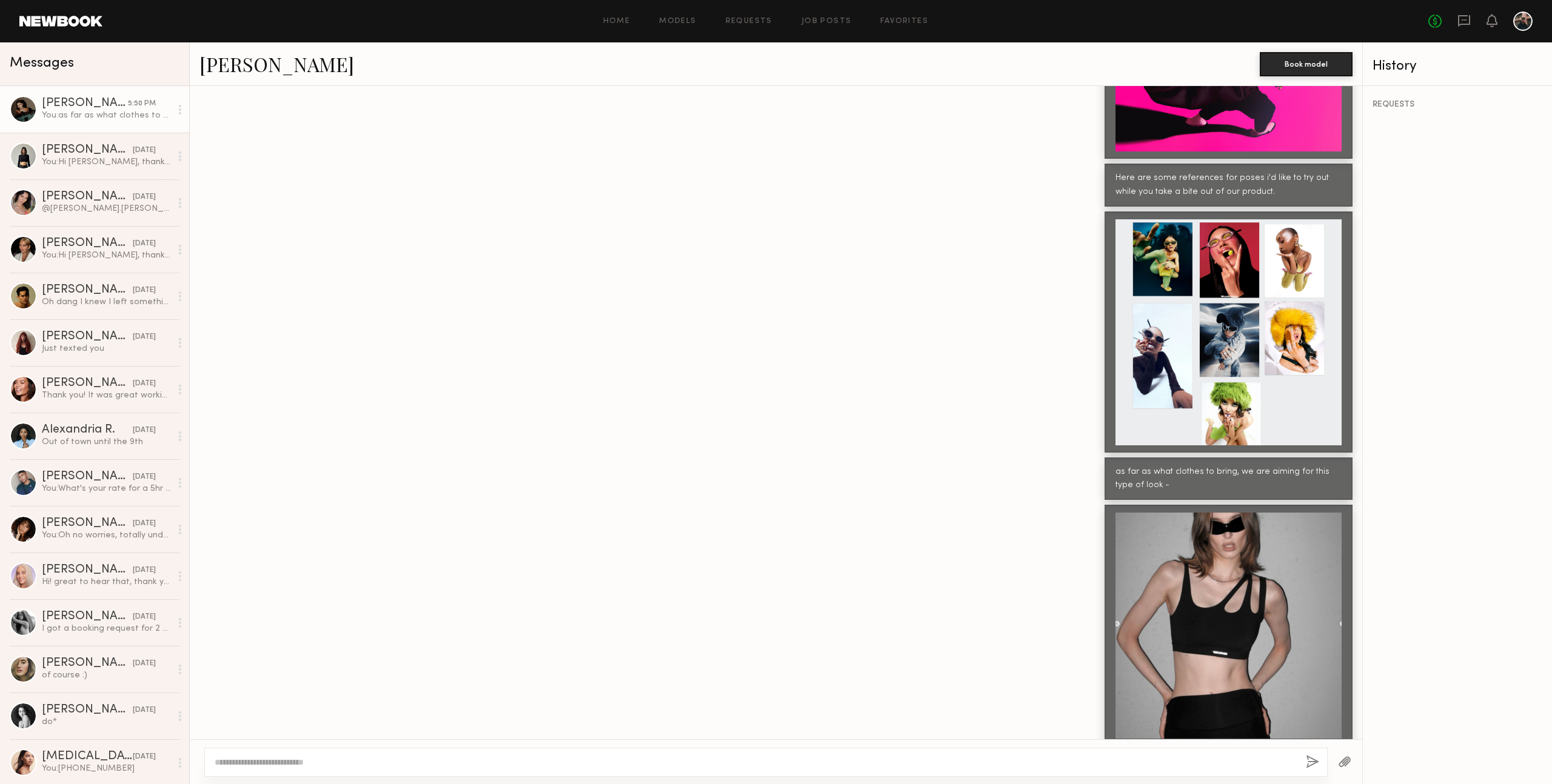
scroll to position [1301, 0]
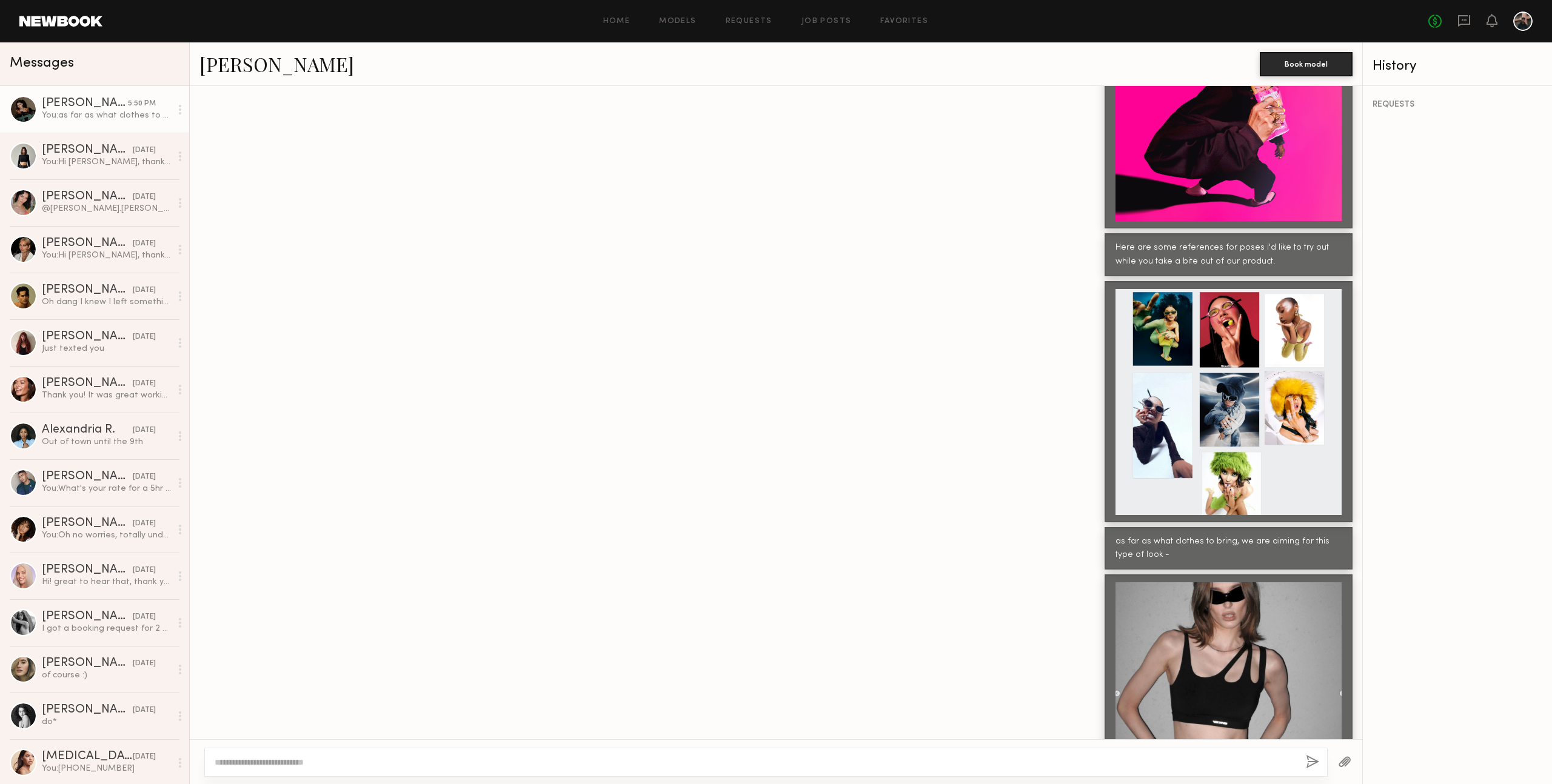
click at [705, 281] on div at bounding box center [776, 401] width 1172 height 241
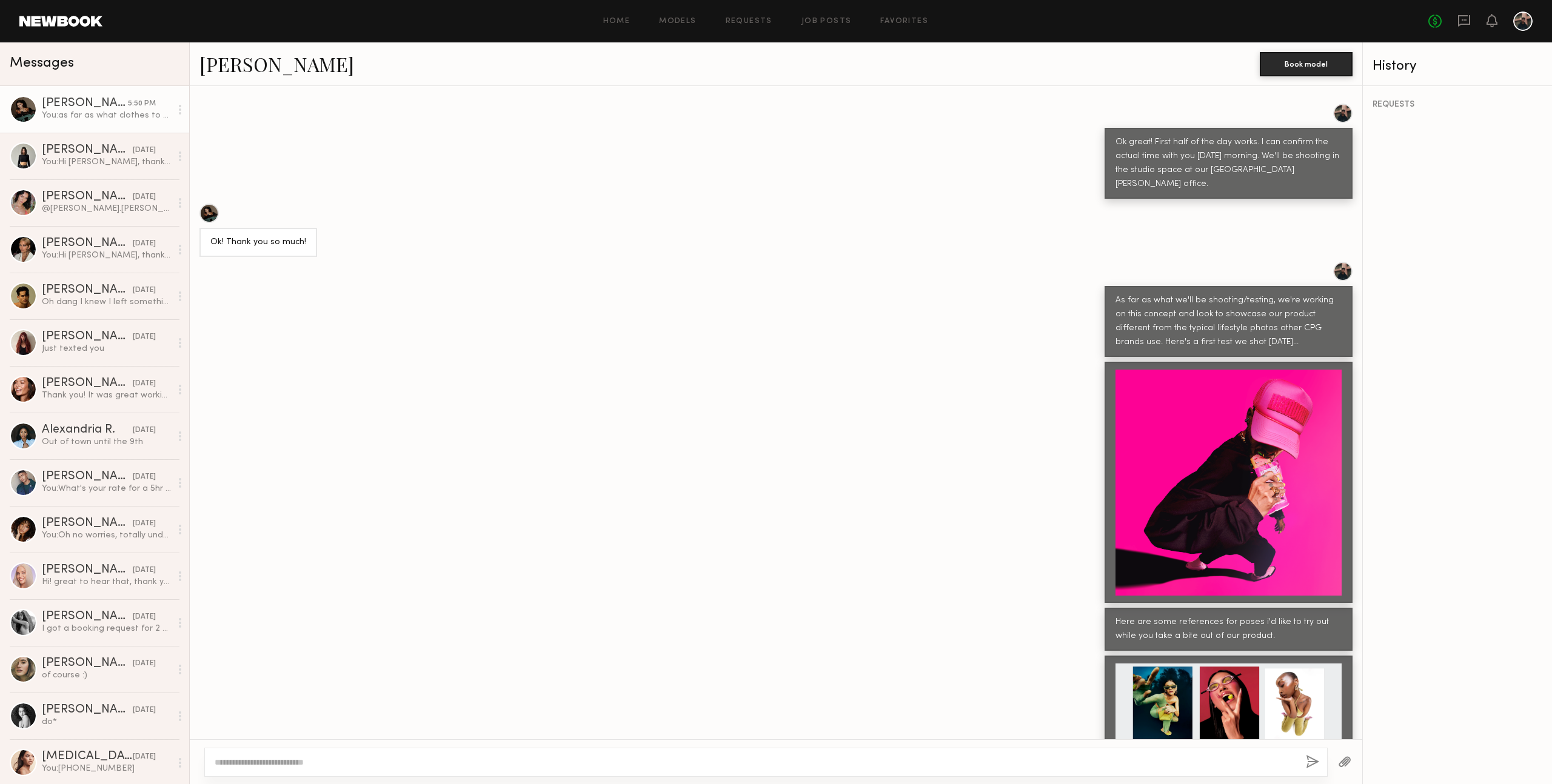
scroll to position [875, 0]
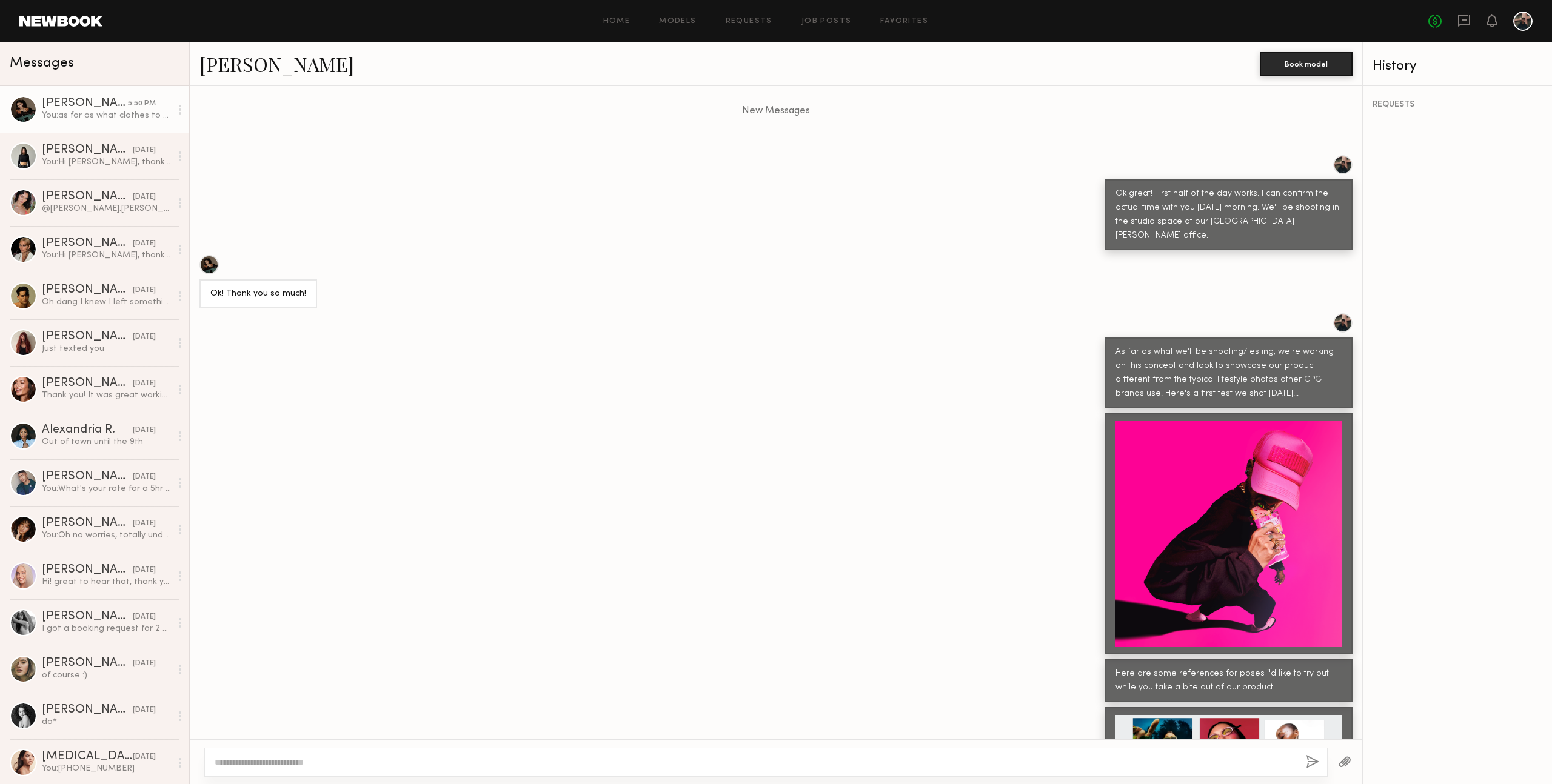
click at [701, 255] on div "Ok! Thank you so much!" at bounding box center [776, 282] width 1172 height 53
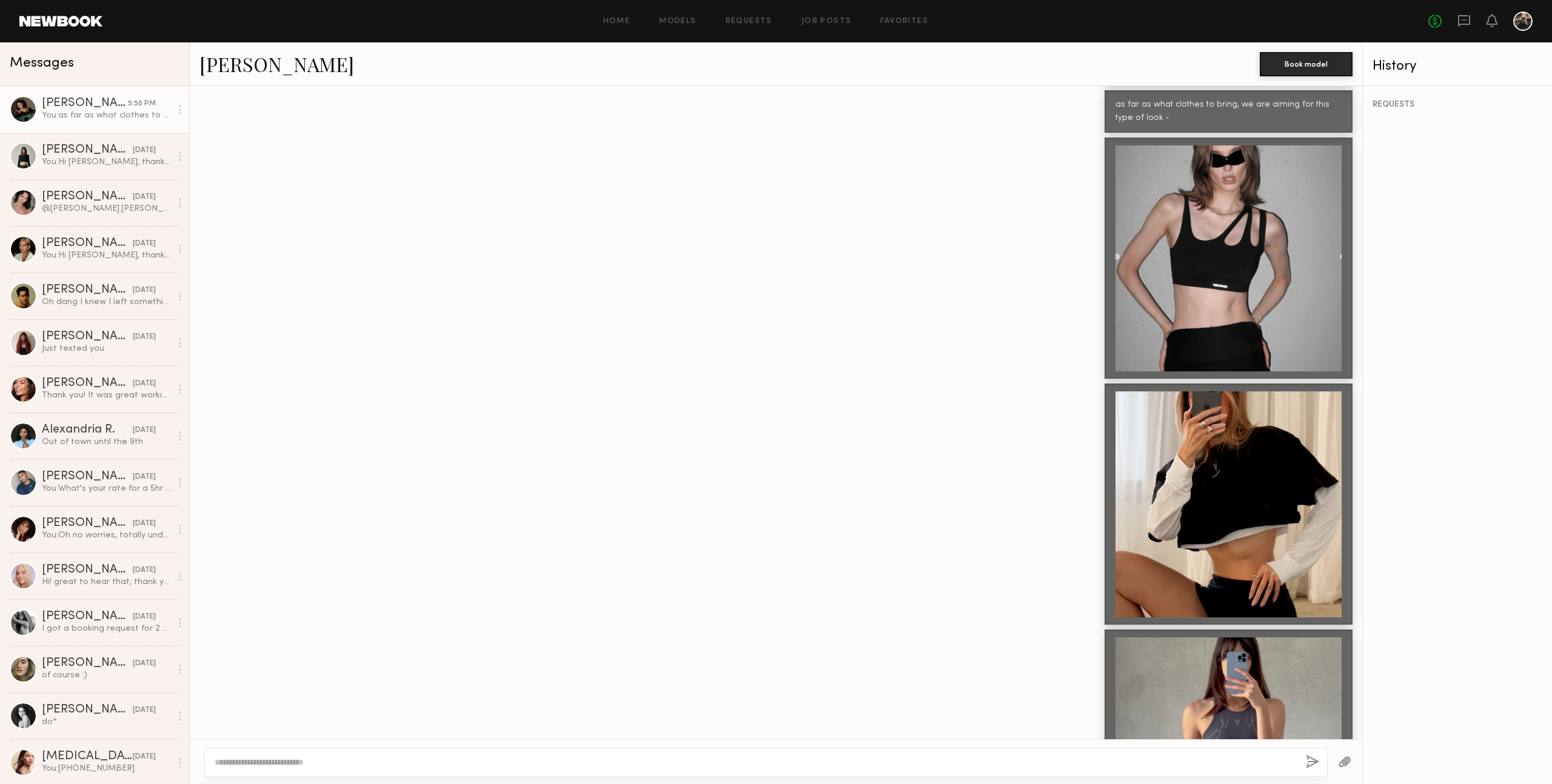
scroll to position [1827, 0]
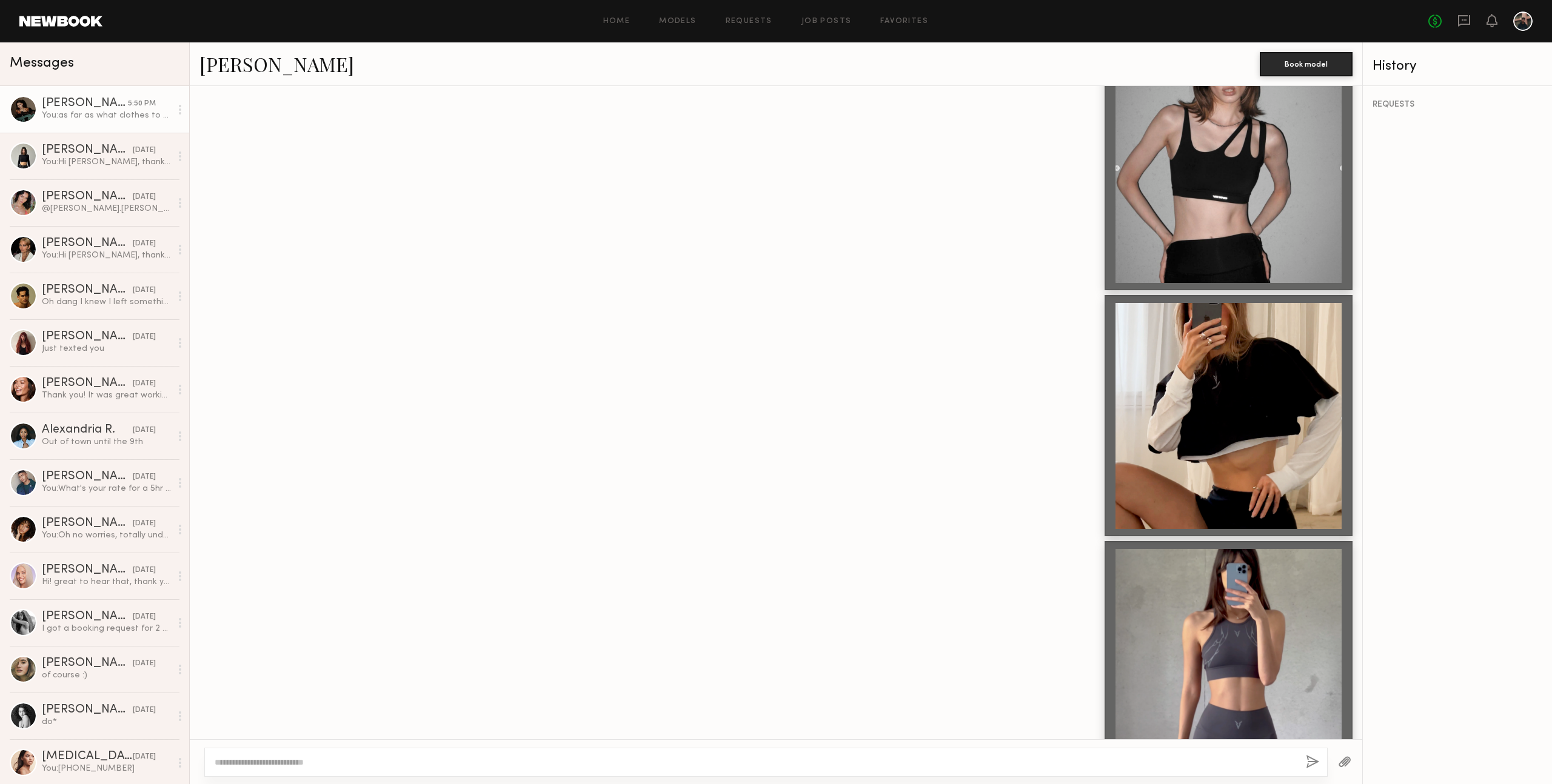
click at [485, 131] on div at bounding box center [776, 169] width 1172 height 241
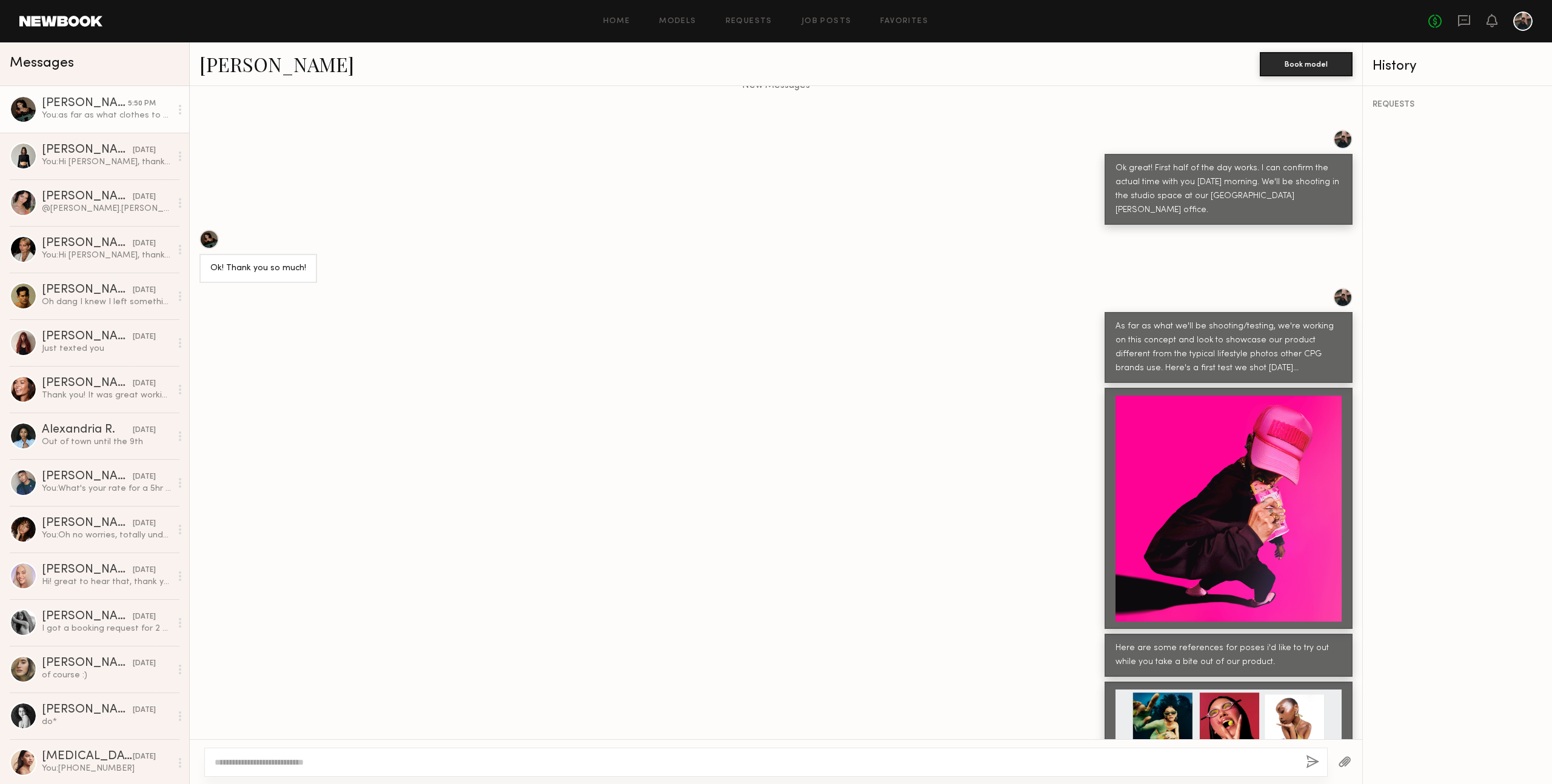
scroll to position [641, 0]
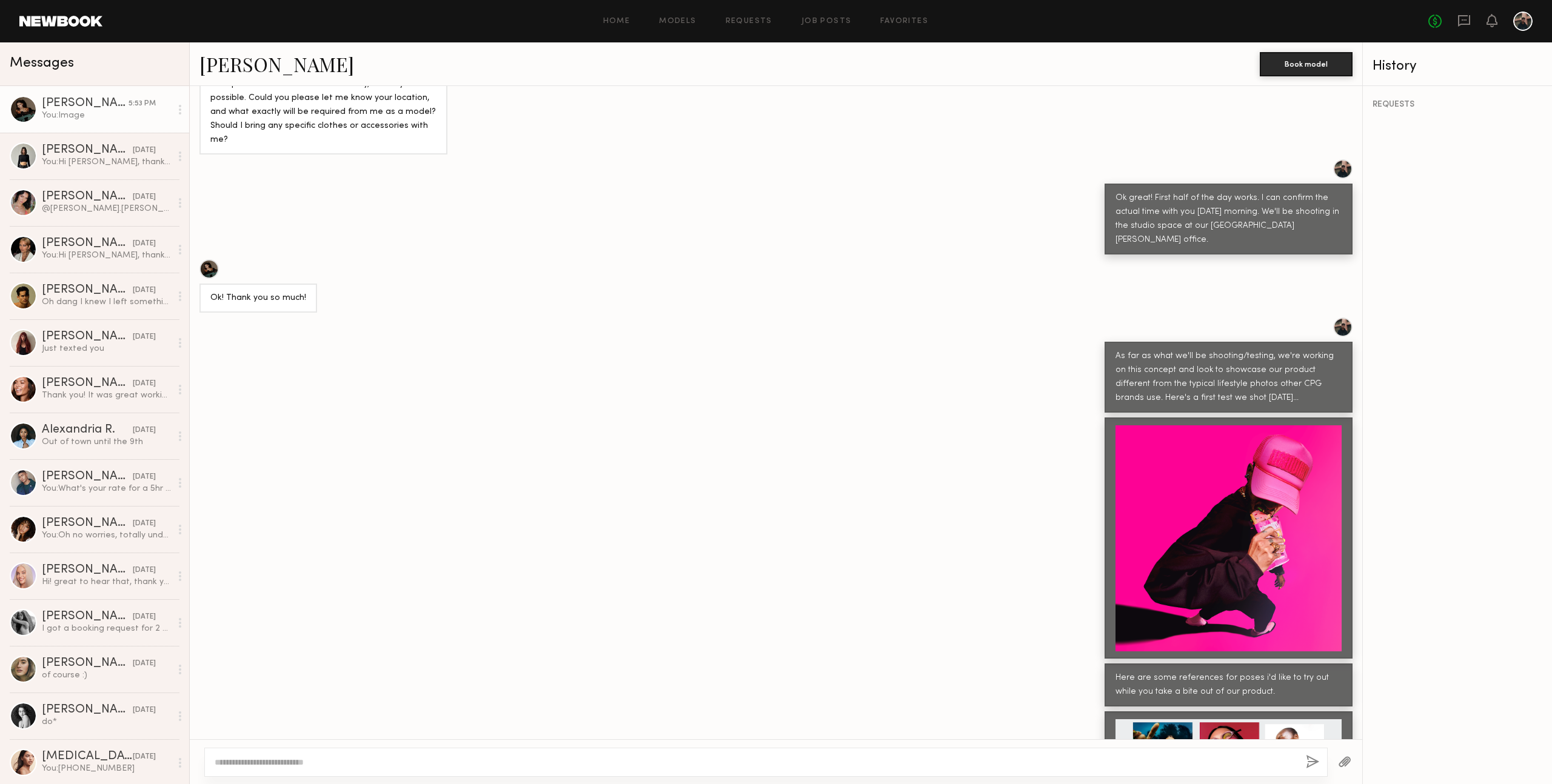
scroll to position [327, 0]
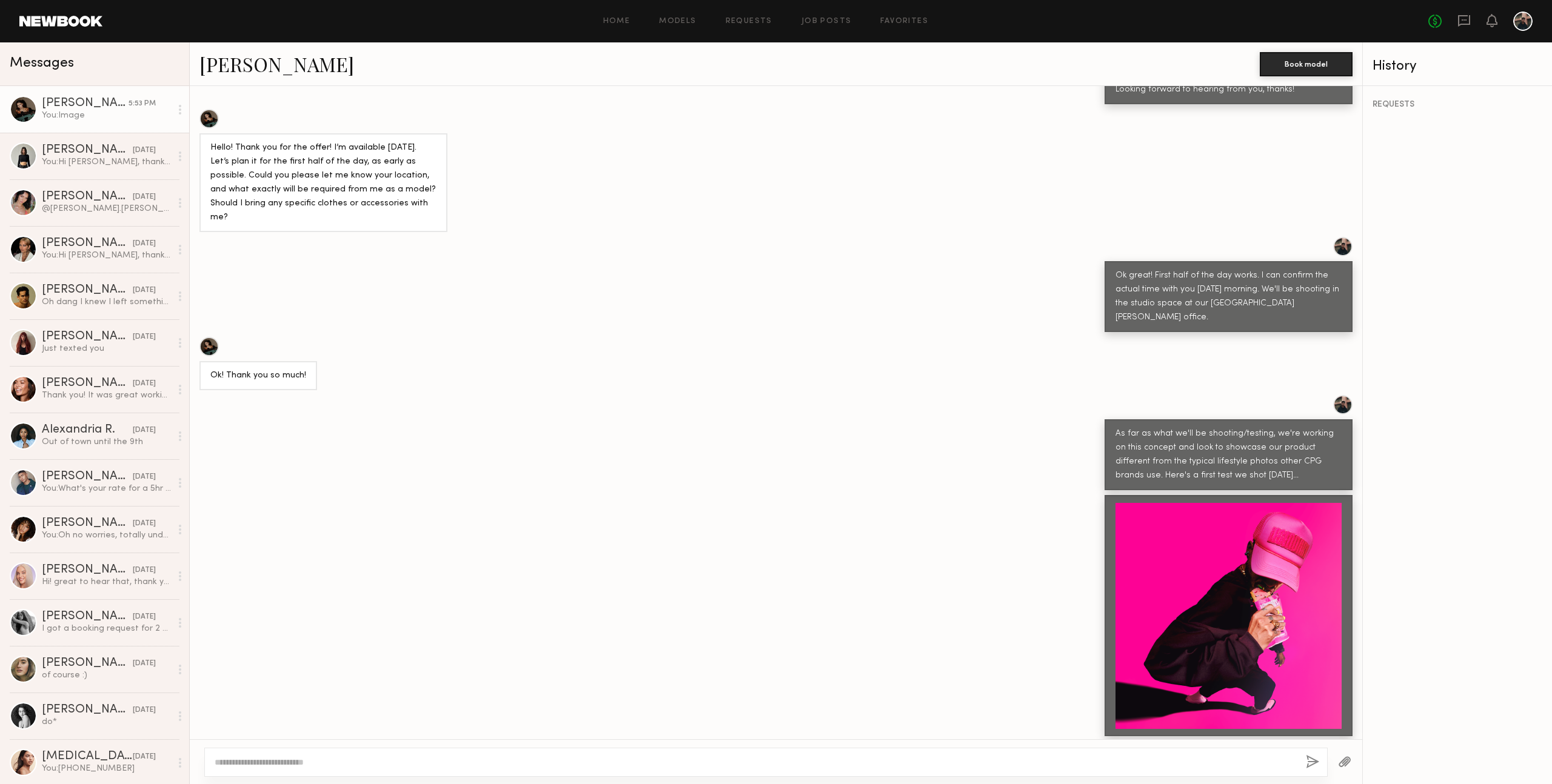
click at [596, 210] on div "Hello! Thank you for the offer! I’m available [DATE]. Let’s plan it for the fir…" at bounding box center [776, 170] width 1172 height 123
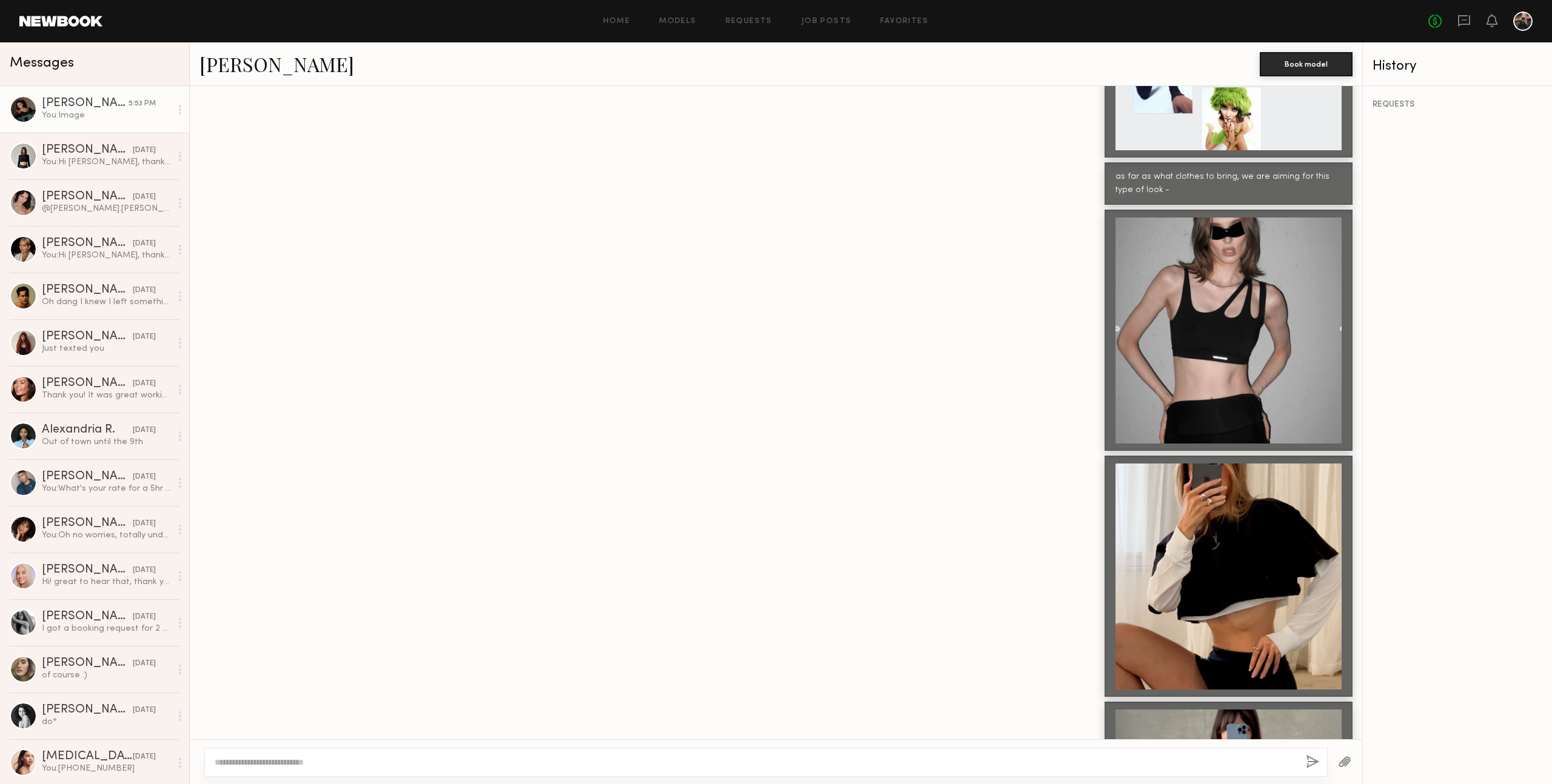
scroll to position [1734, 0]
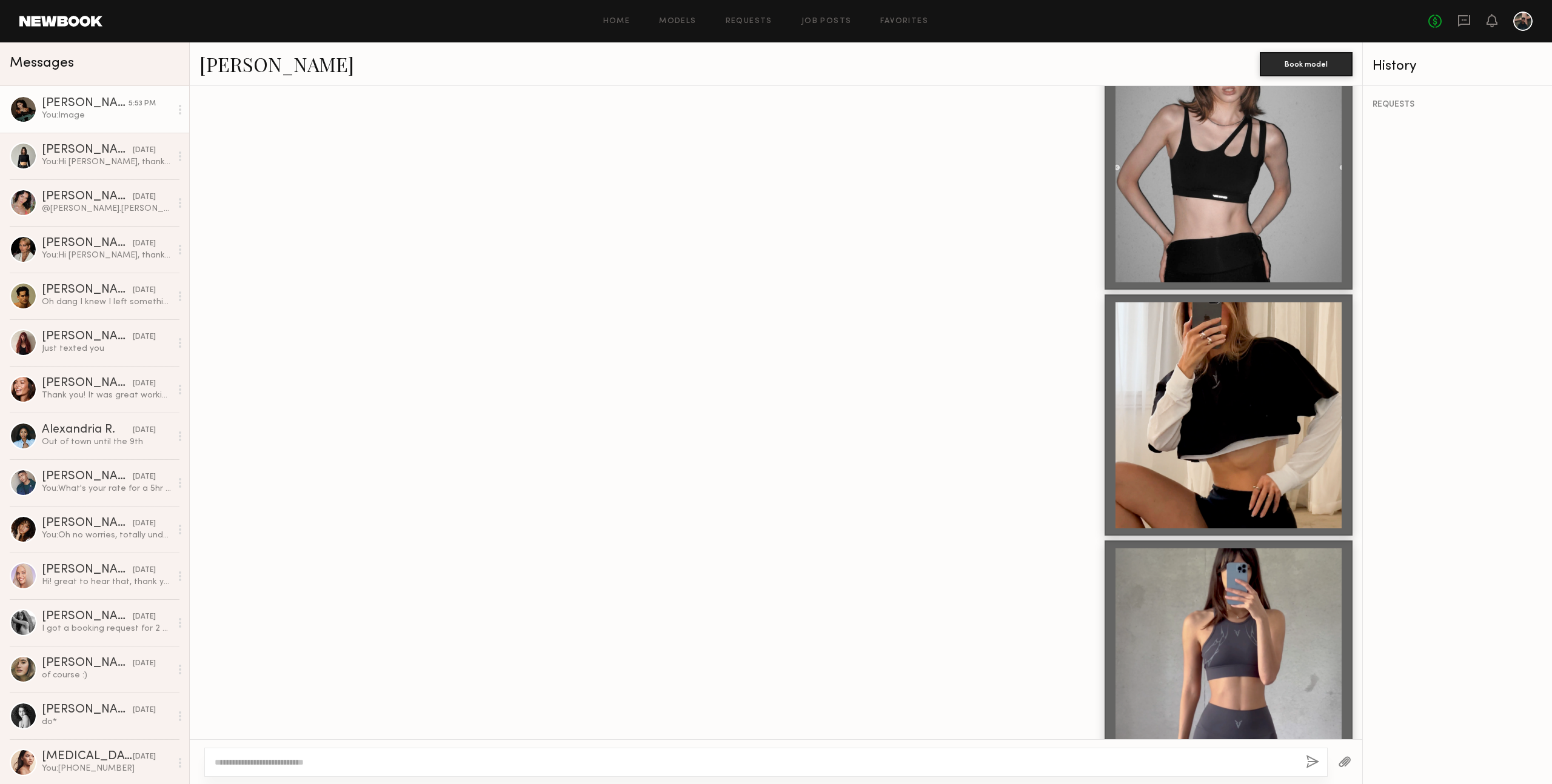
click at [471, 294] on div at bounding box center [776, 415] width 1172 height 241
click at [968, 294] on div at bounding box center [776, 415] width 1172 height 241
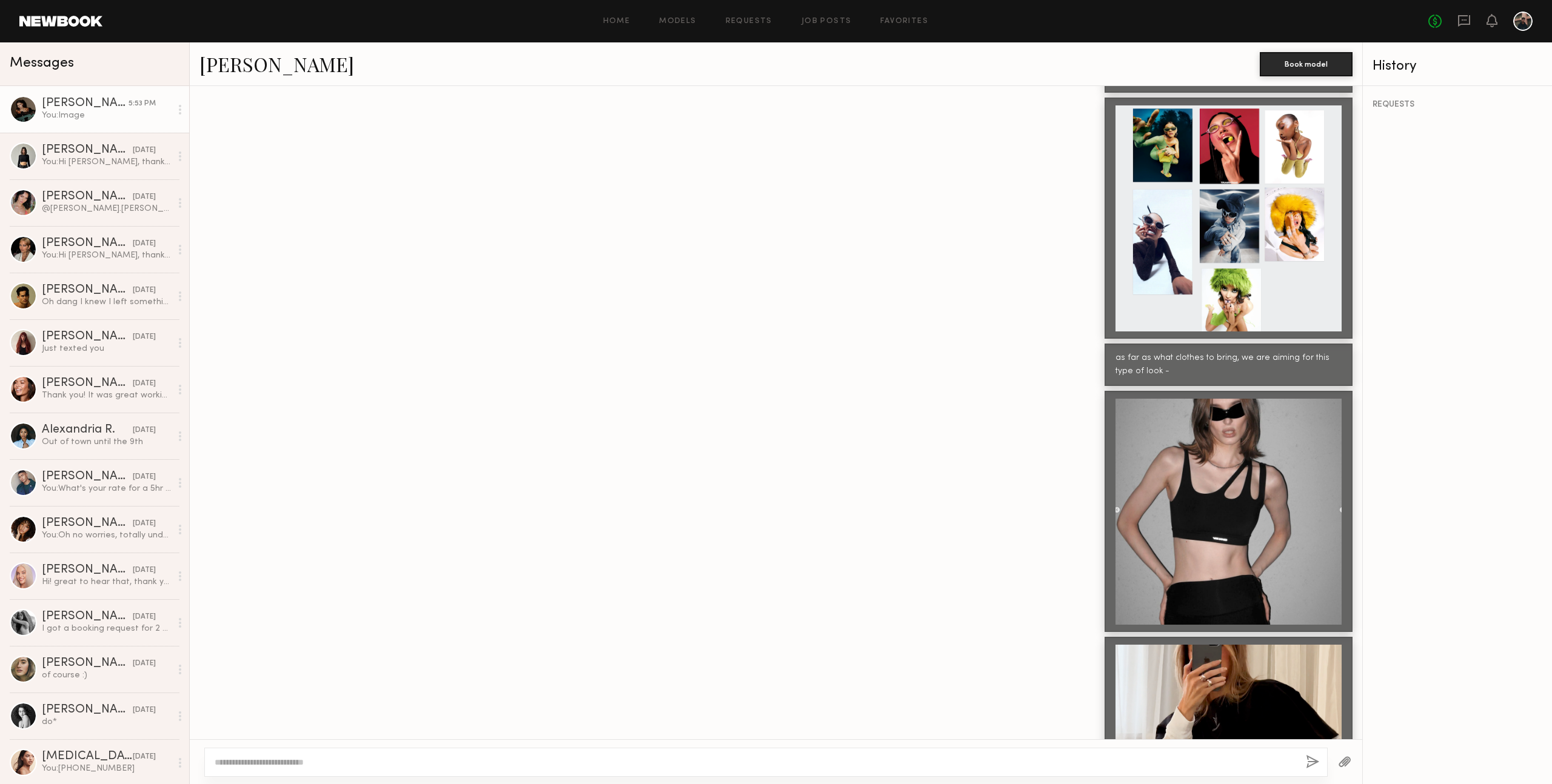
scroll to position [1385, 0]
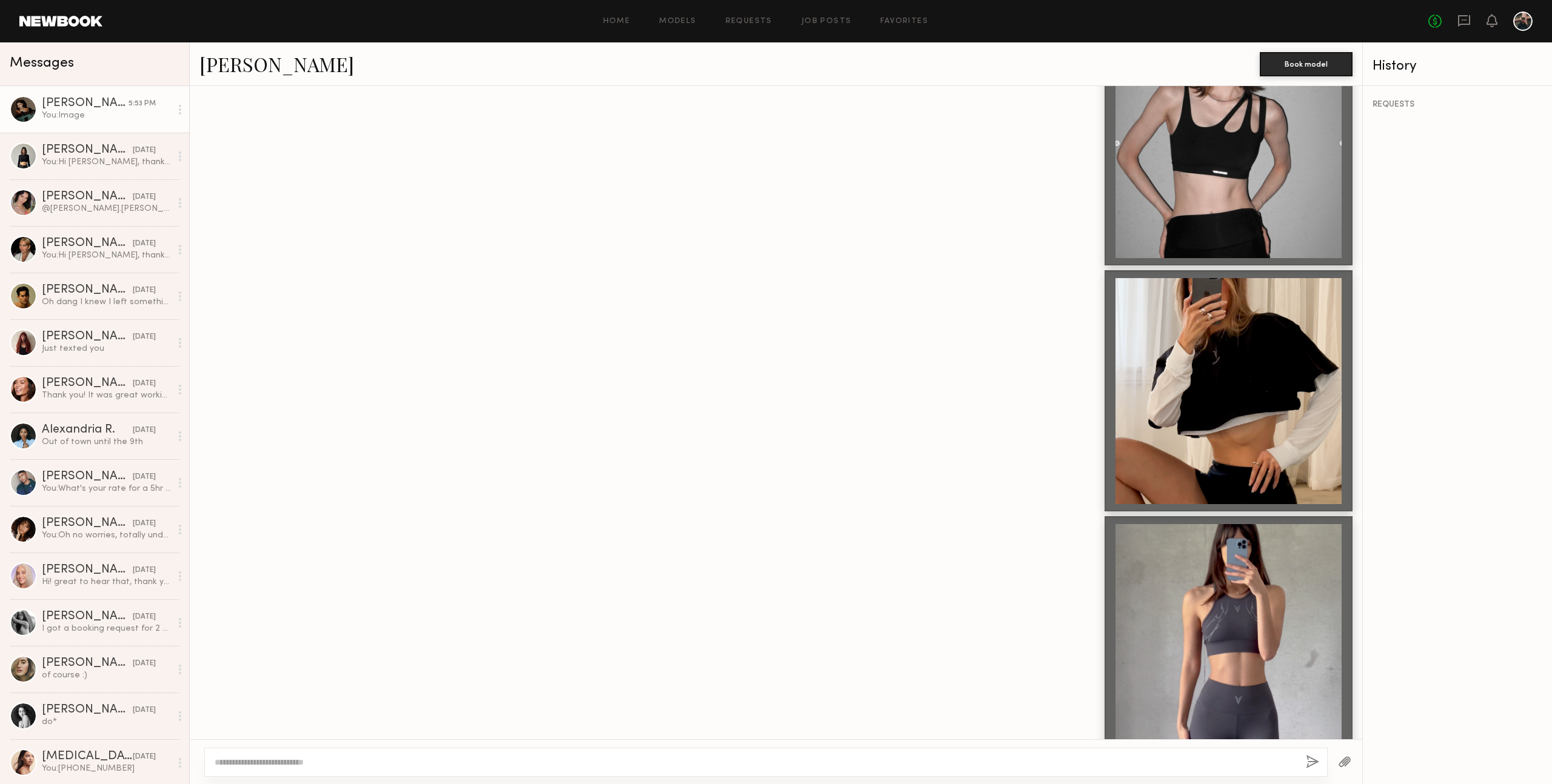
click at [860, 270] on div at bounding box center [776, 390] width 1172 height 241
